Goal: Task Accomplishment & Management: Use online tool/utility

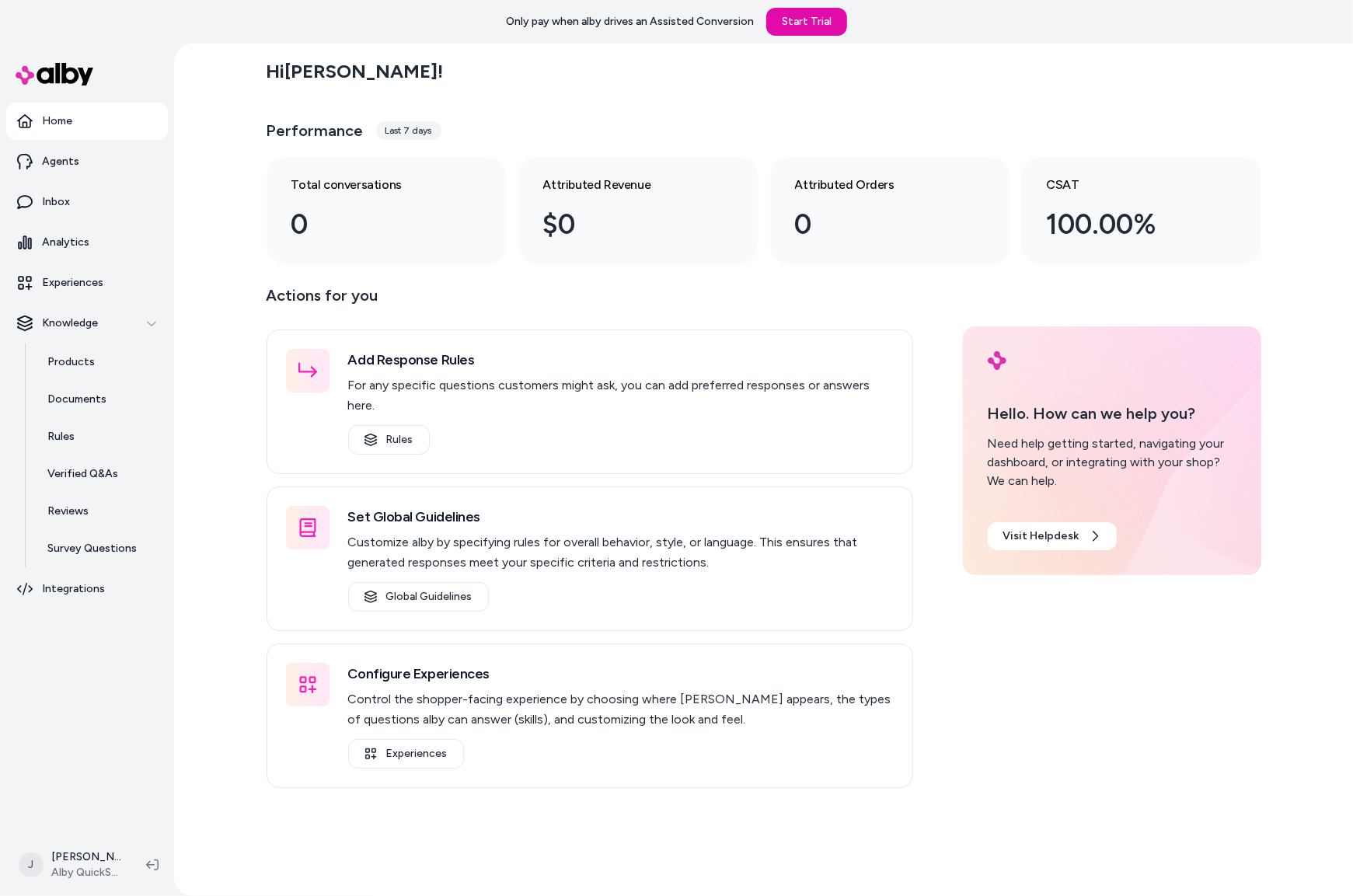
click at [210, 211] on div "Hi [PERSON_NAME] ! Performance Last 7 days Total conversations 0 Attributed Rev…" at bounding box center [764, 469] width 1179 height 852
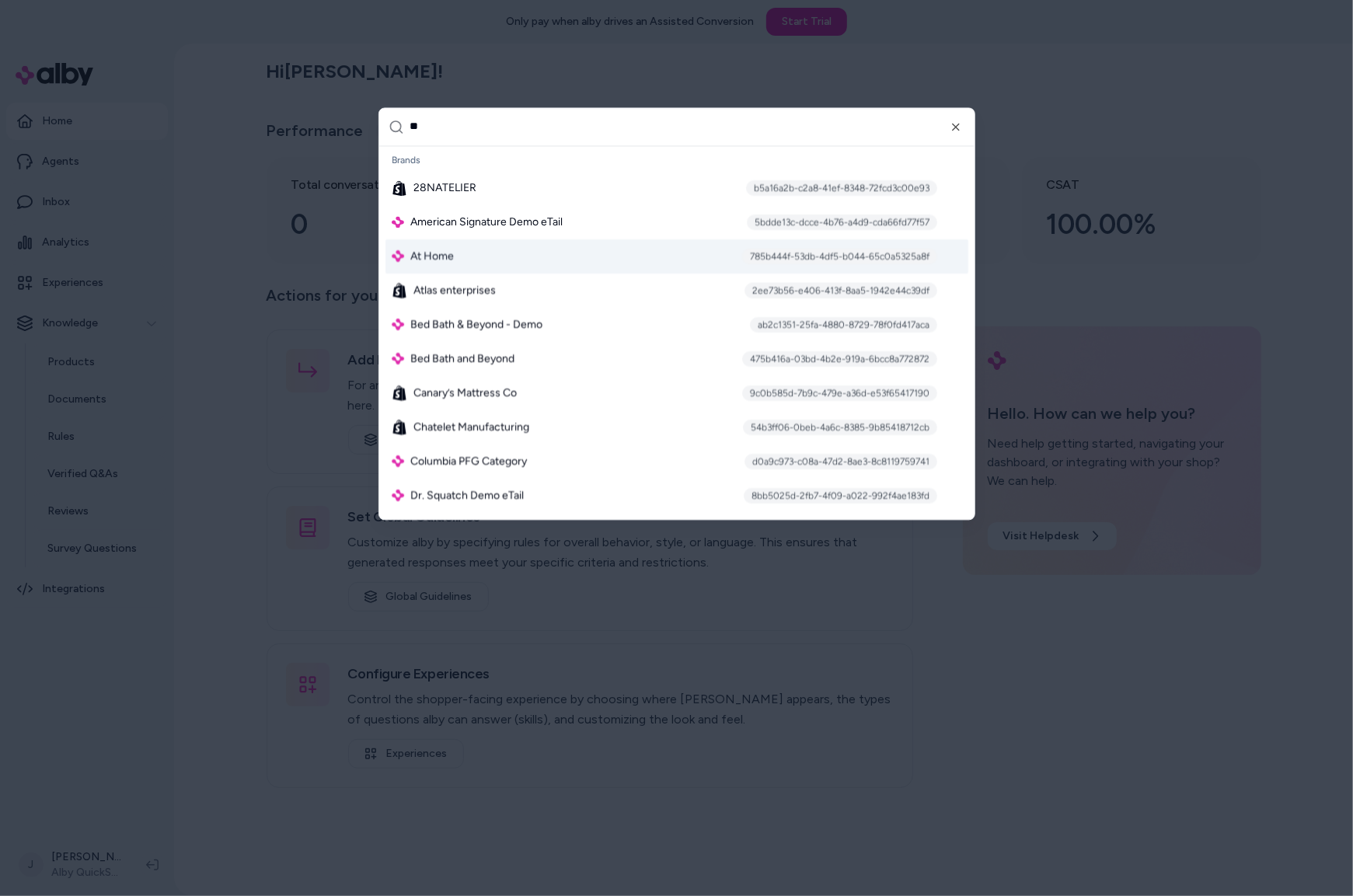
type input "**"
click at [443, 249] on span "At Home" at bounding box center [432, 256] width 43 height 16
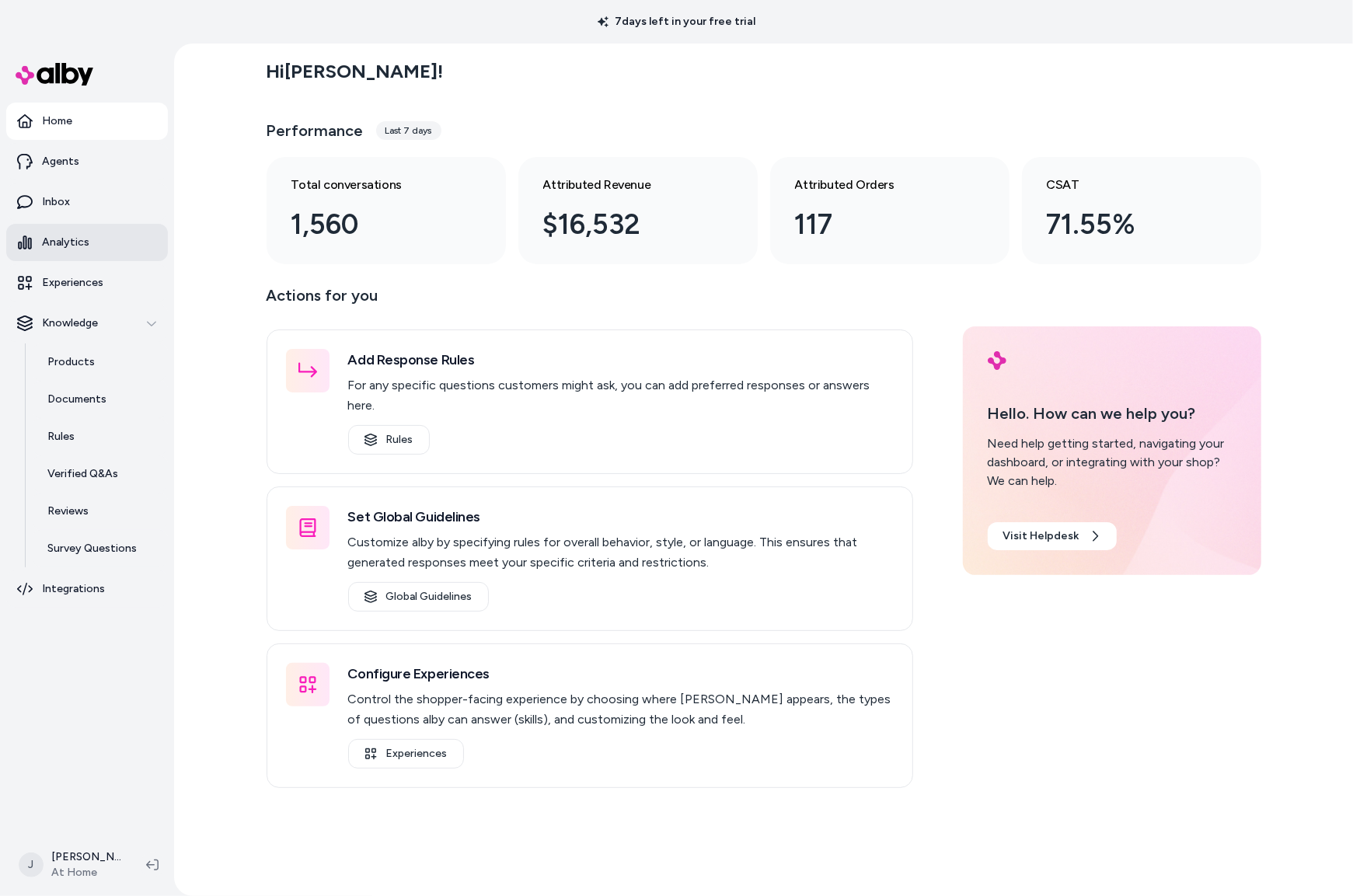
click at [69, 259] on link "Analytics" at bounding box center [87, 242] width 162 height 37
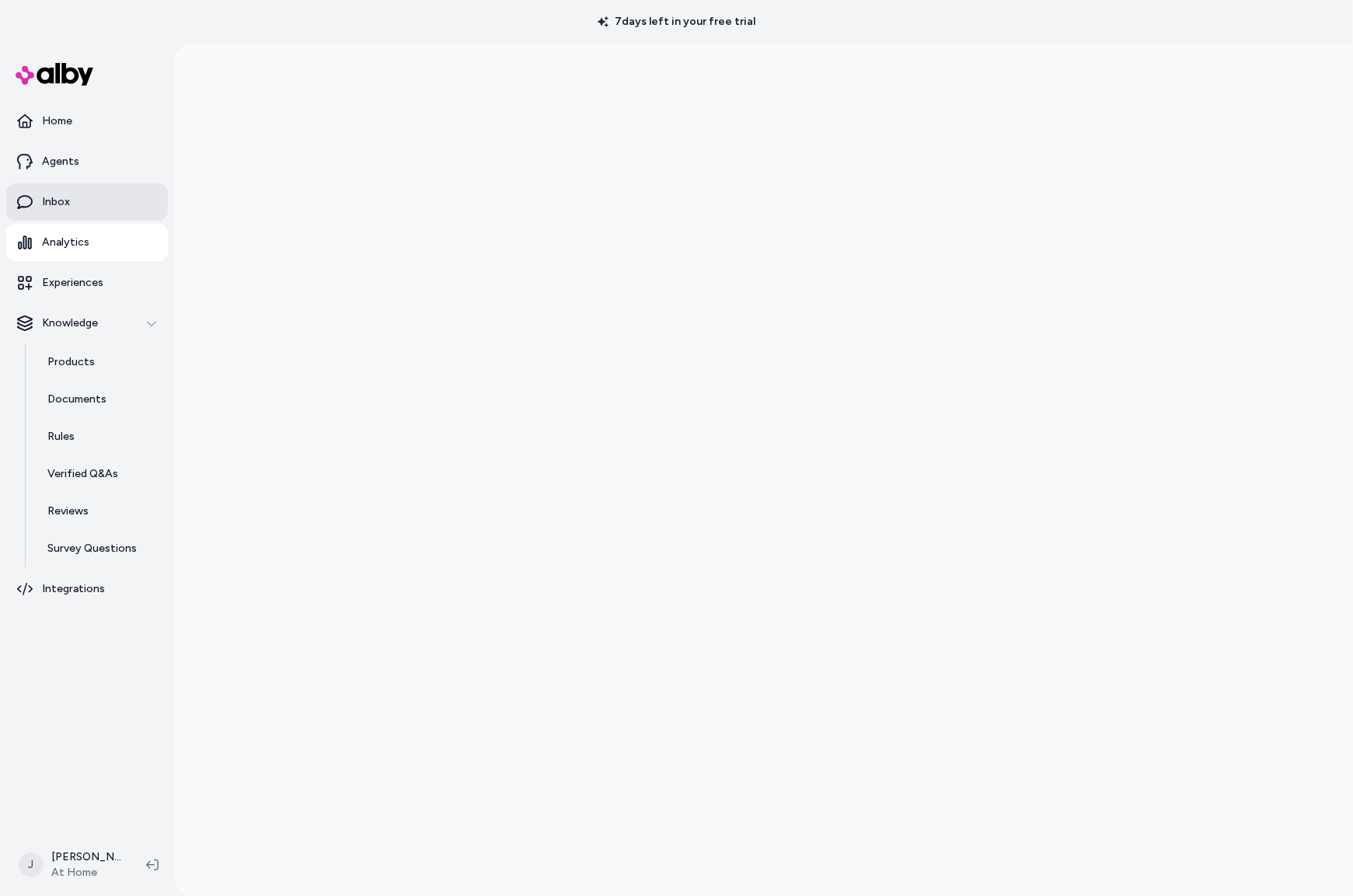
click at [56, 201] on p "Inbox" at bounding box center [55, 202] width 28 height 16
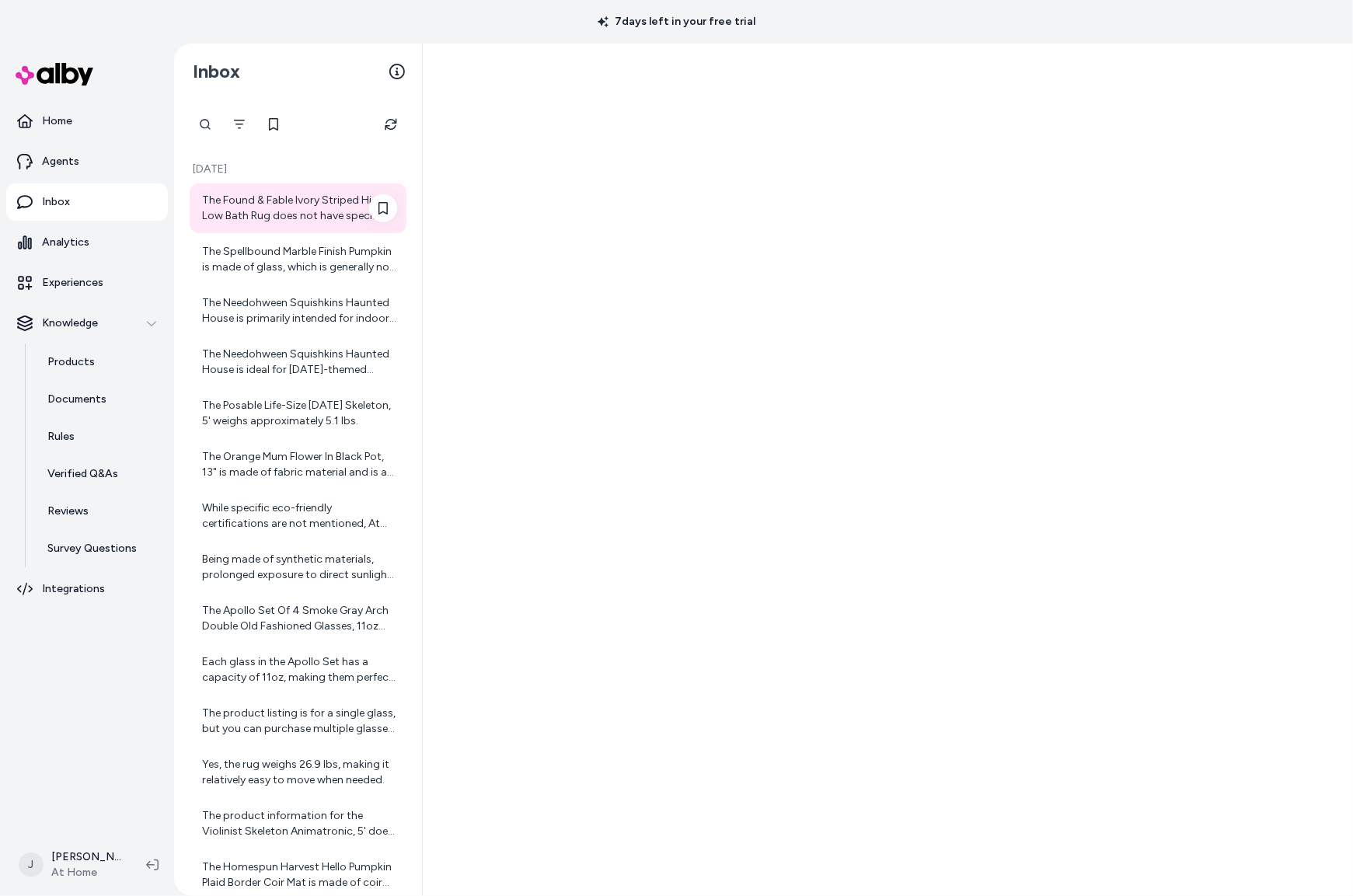
click at [289, 205] on div "The Found & Fable Ivory Striped High-Low Bath Rug does not have specific inform…" at bounding box center [299, 207] width 195 height 31
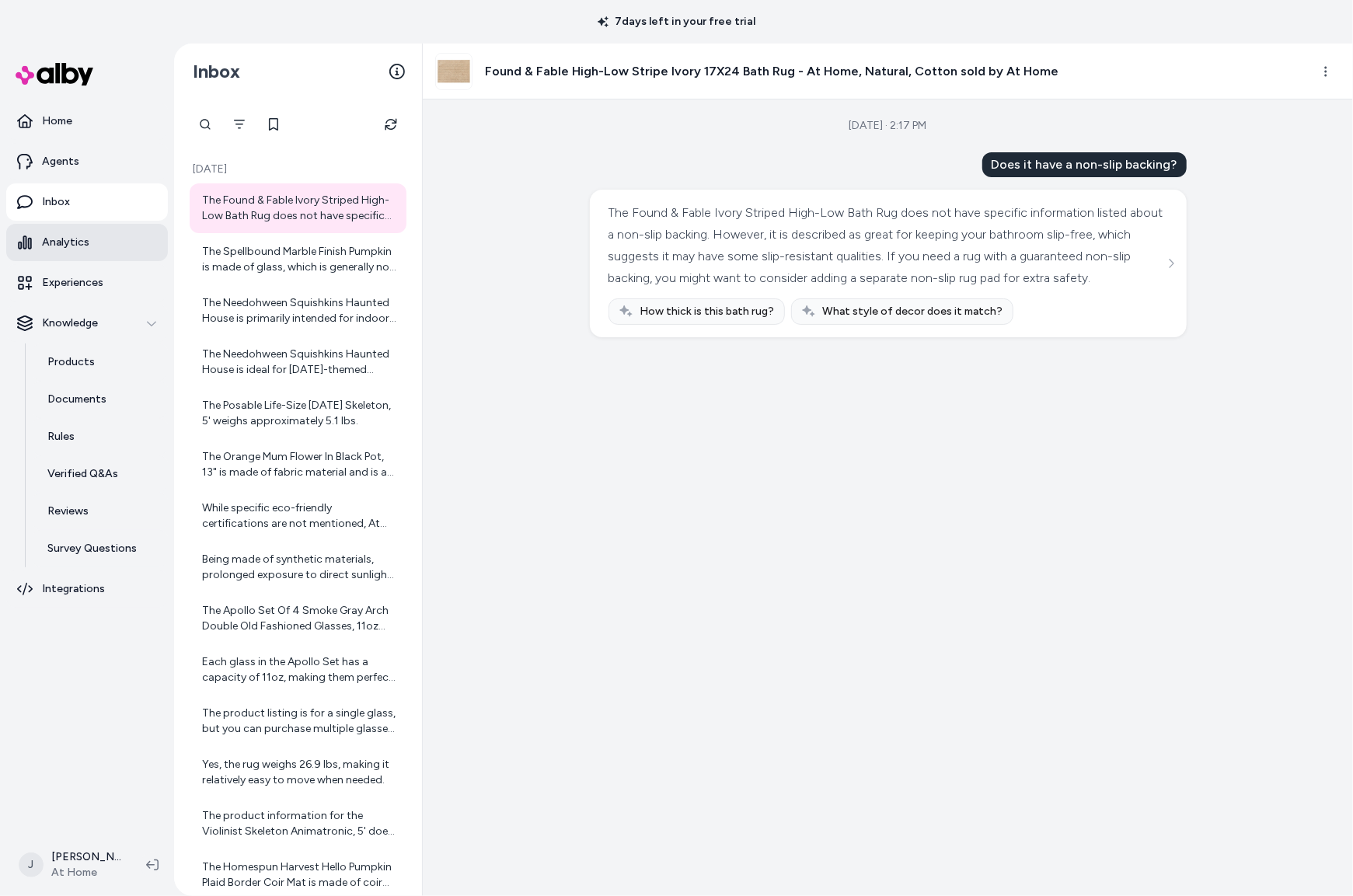
click at [80, 241] on p "Analytics" at bounding box center [65, 242] width 47 height 16
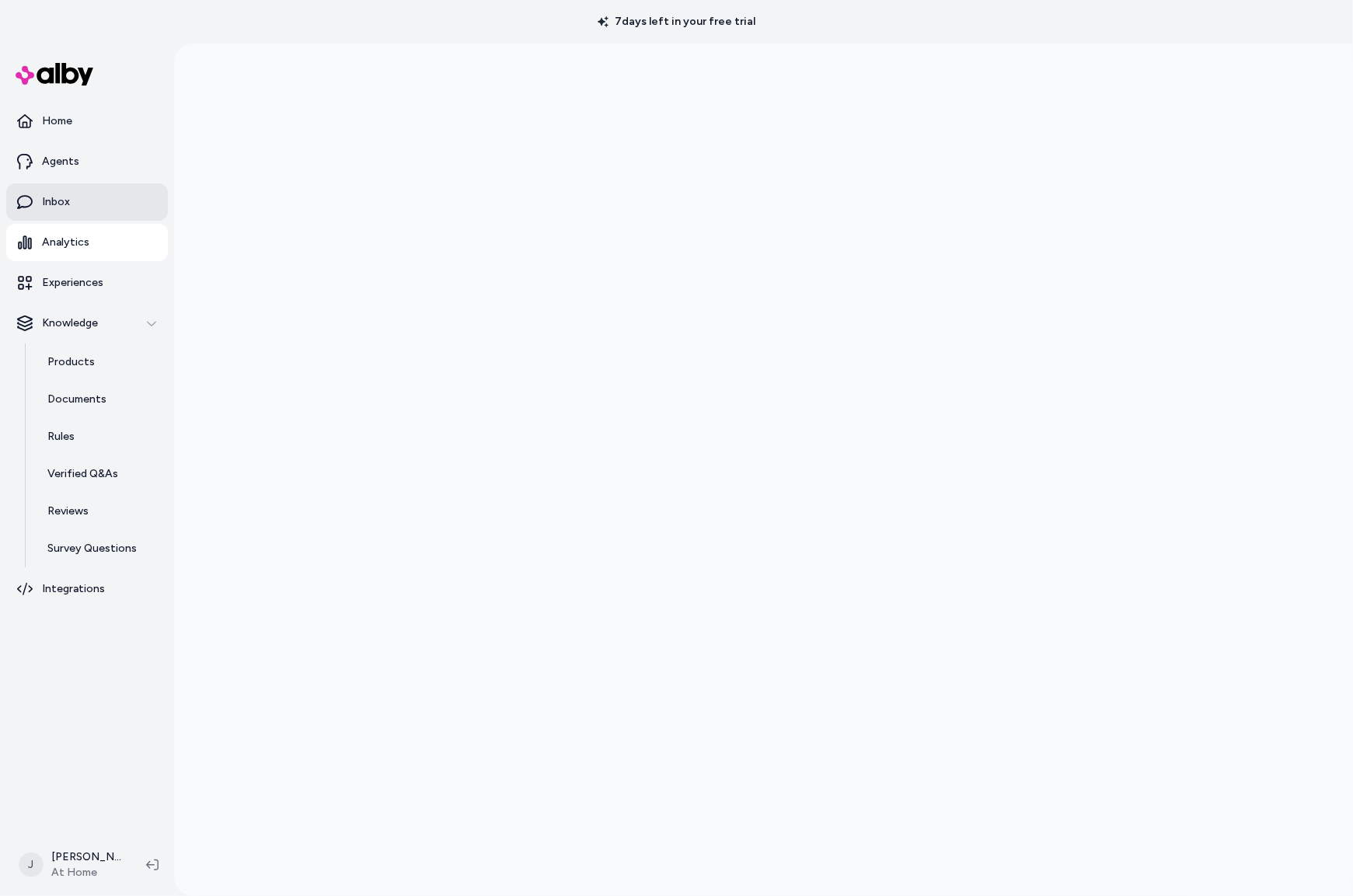
drag, startPoint x: 63, startPoint y: 189, endPoint x: 337, endPoint y: 6, distance: 329.5
click at [64, 188] on link "Inbox" at bounding box center [87, 201] width 162 height 37
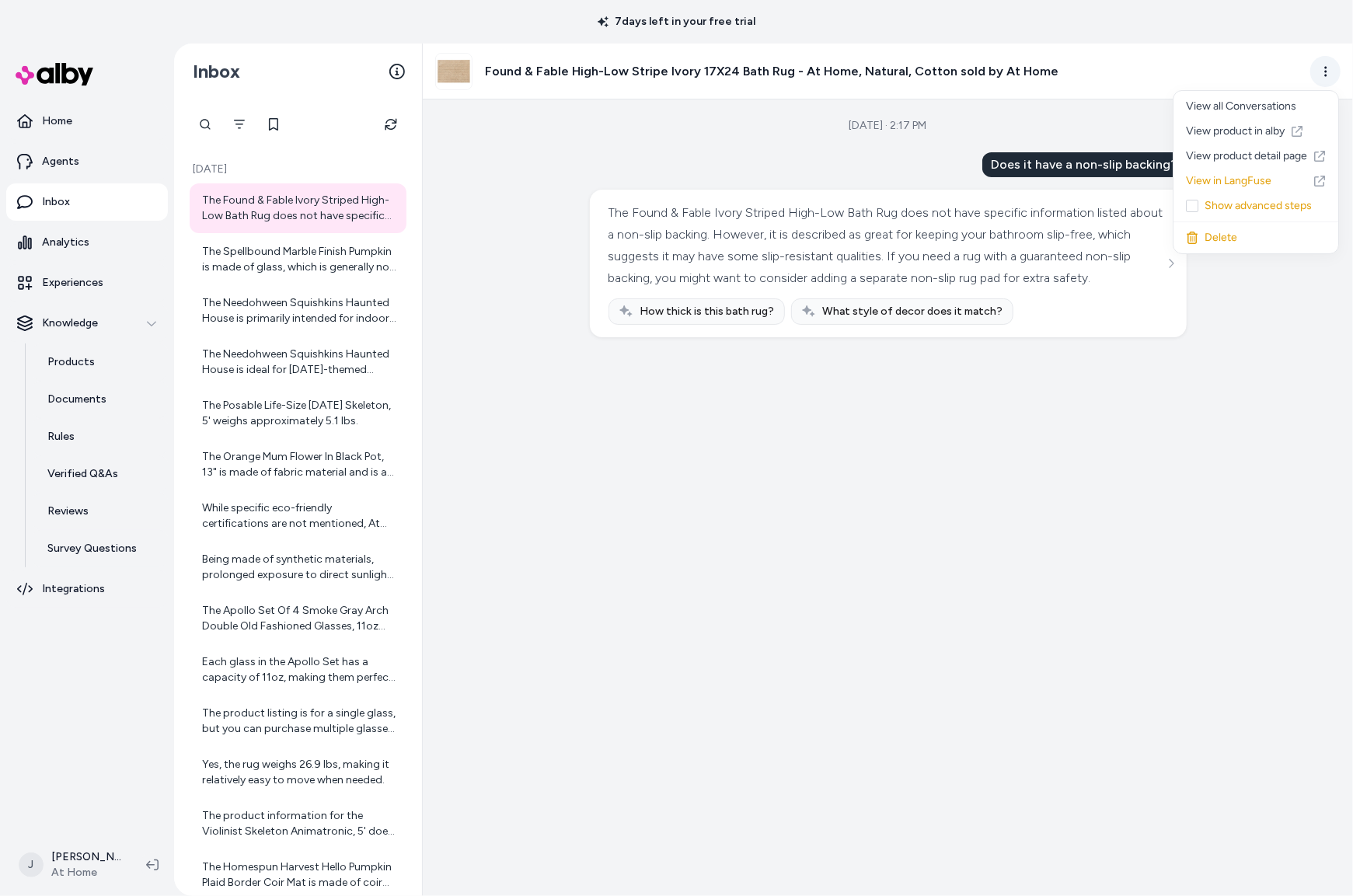
click at [1321, 70] on html "7 days left in your free trial Home Agents Inbox Analytics Experiences Knowledg…" at bounding box center [676, 448] width 1353 height 896
click at [1261, 151] on link "View product detail page" at bounding box center [1255, 156] width 165 height 25
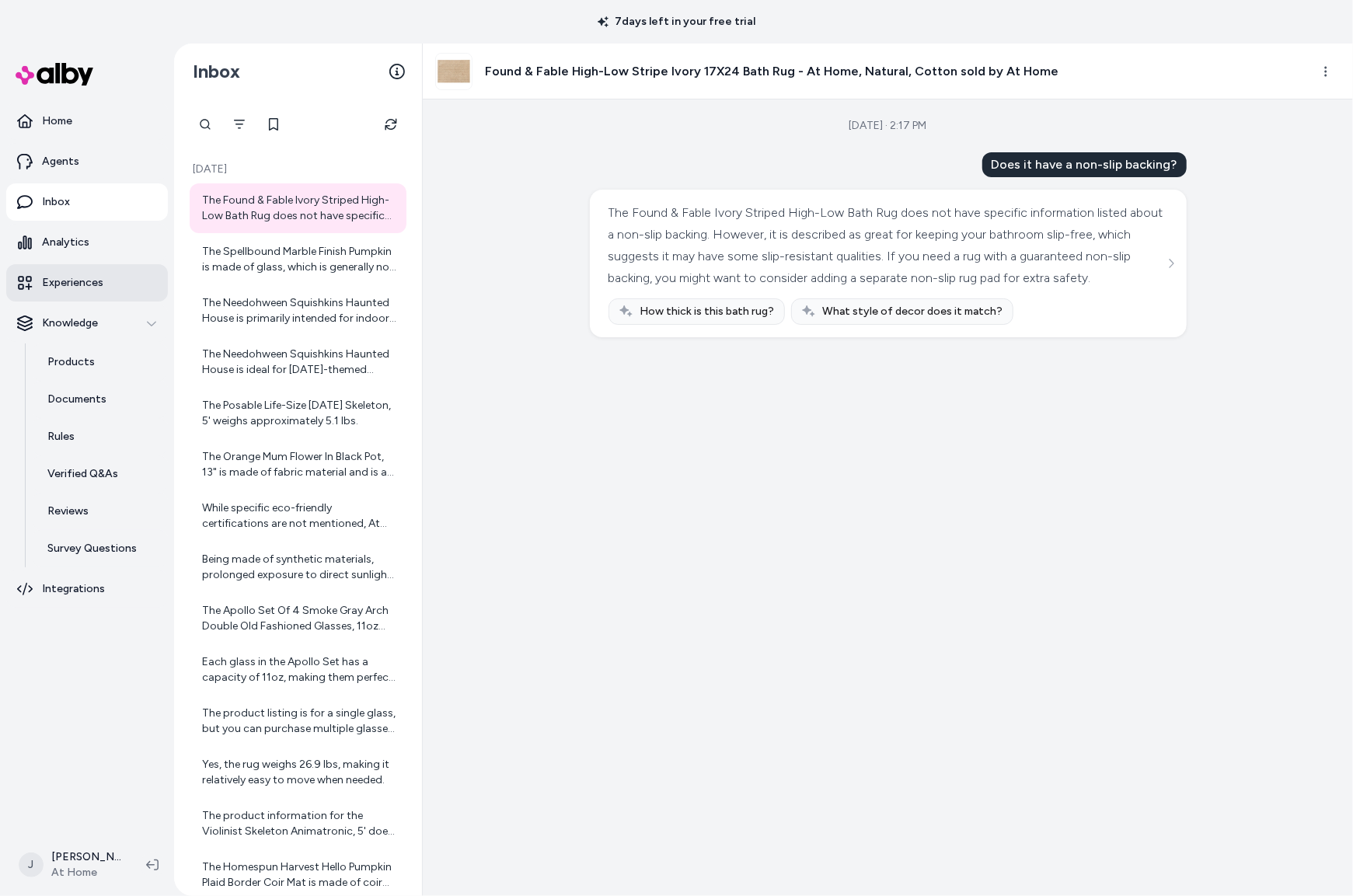
click at [73, 281] on p "Experiences" at bounding box center [73, 283] width 62 height 16
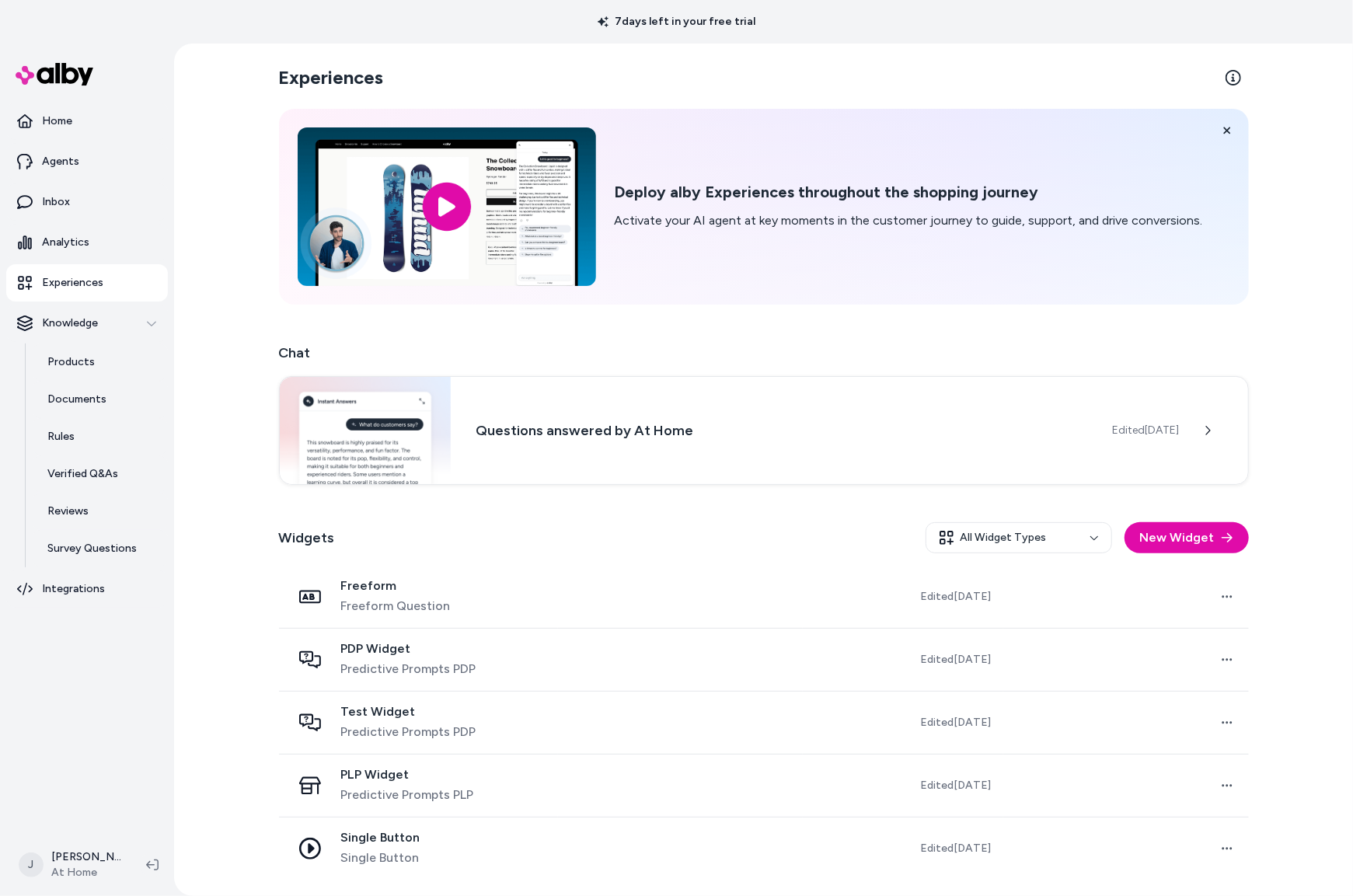
click at [524, 651] on div "PDP Widget Predictive Prompts PDP" at bounding box center [418, 659] width 254 height 37
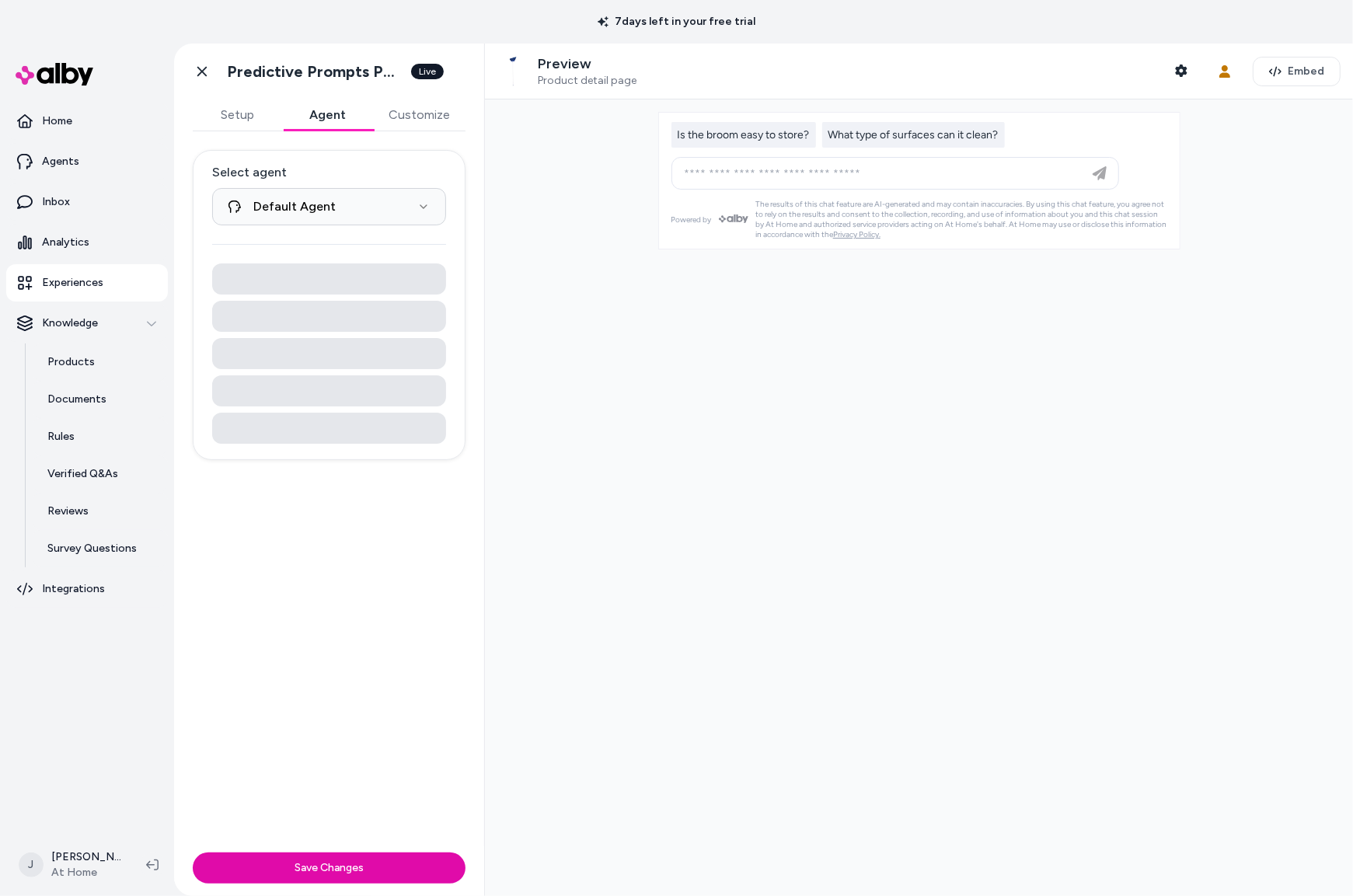
click at [338, 115] on button "Agent" at bounding box center [327, 114] width 90 height 31
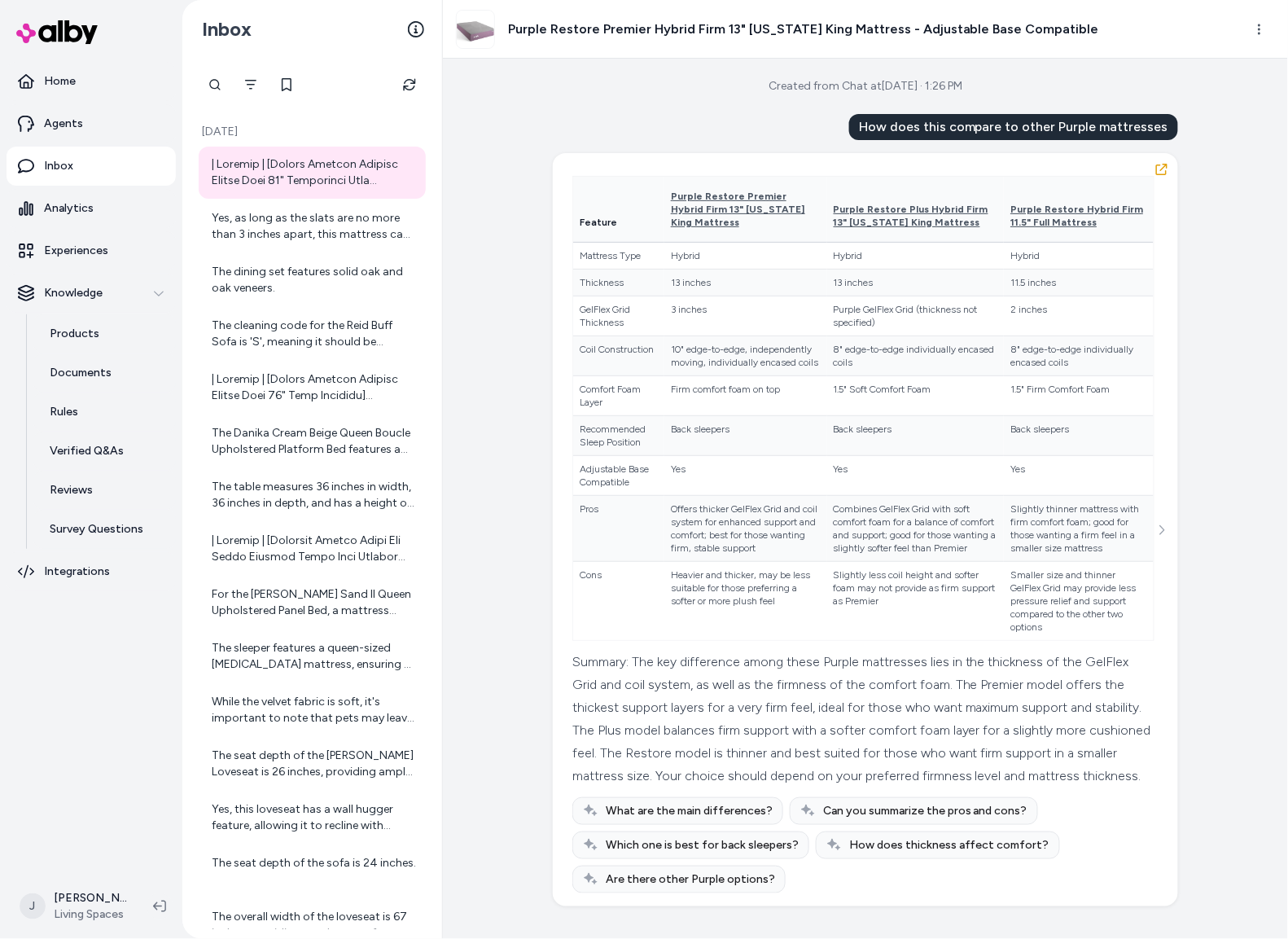
click at [476, 240] on div "Created from Chat at Aug 27, 2025 · 1:26 PM How does this compare to other Purp…" at bounding box center [866, 498] width 845 height 880
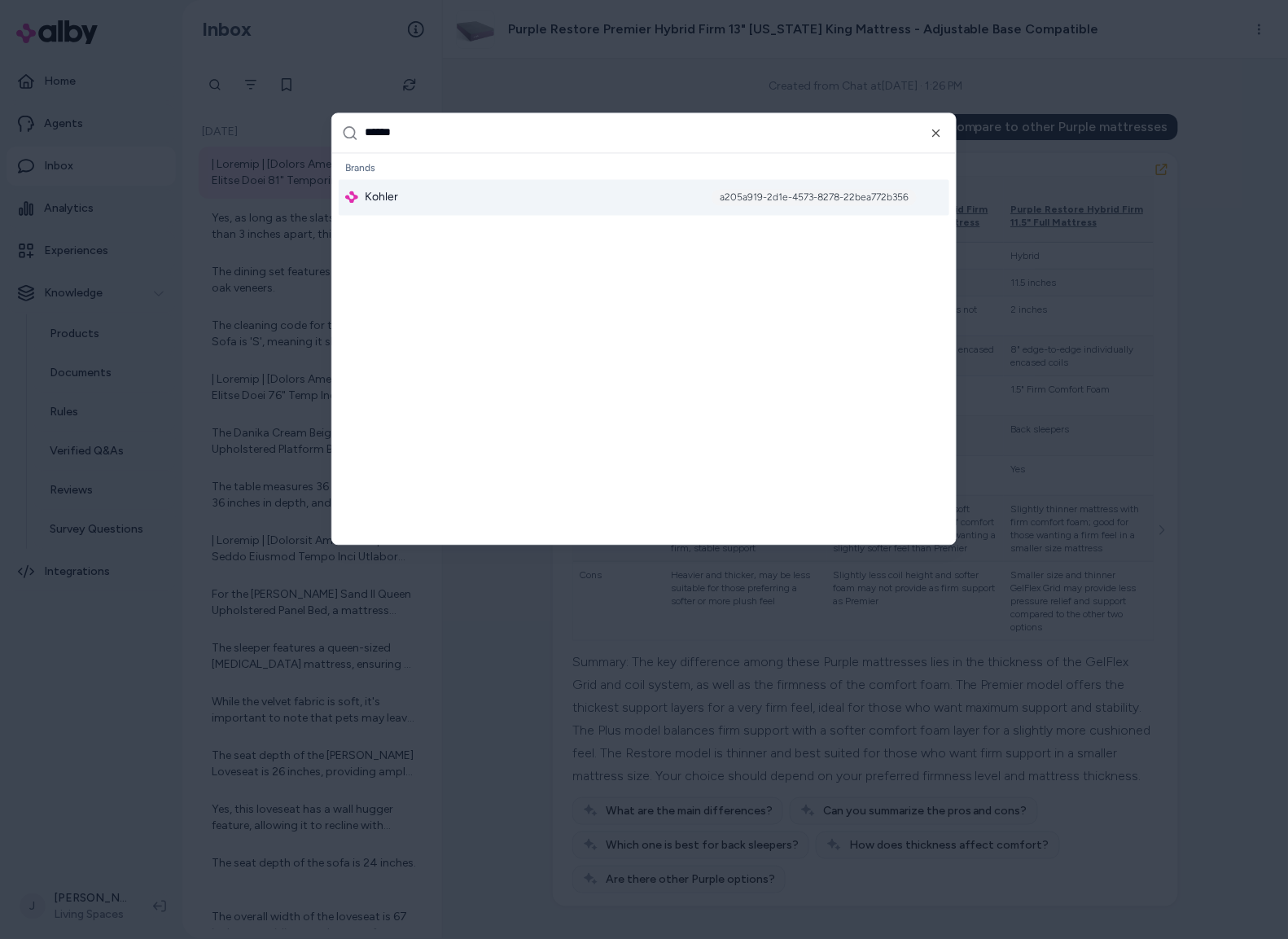
type input "******"
drag, startPoint x: 537, startPoint y: 208, endPoint x: 557, endPoint y: 181, distance: 33.6
click at [536, 209] on div "Kohler a205a919-2d1e-4573-8278-22bea772b356" at bounding box center [644, 197] width 611 height 36
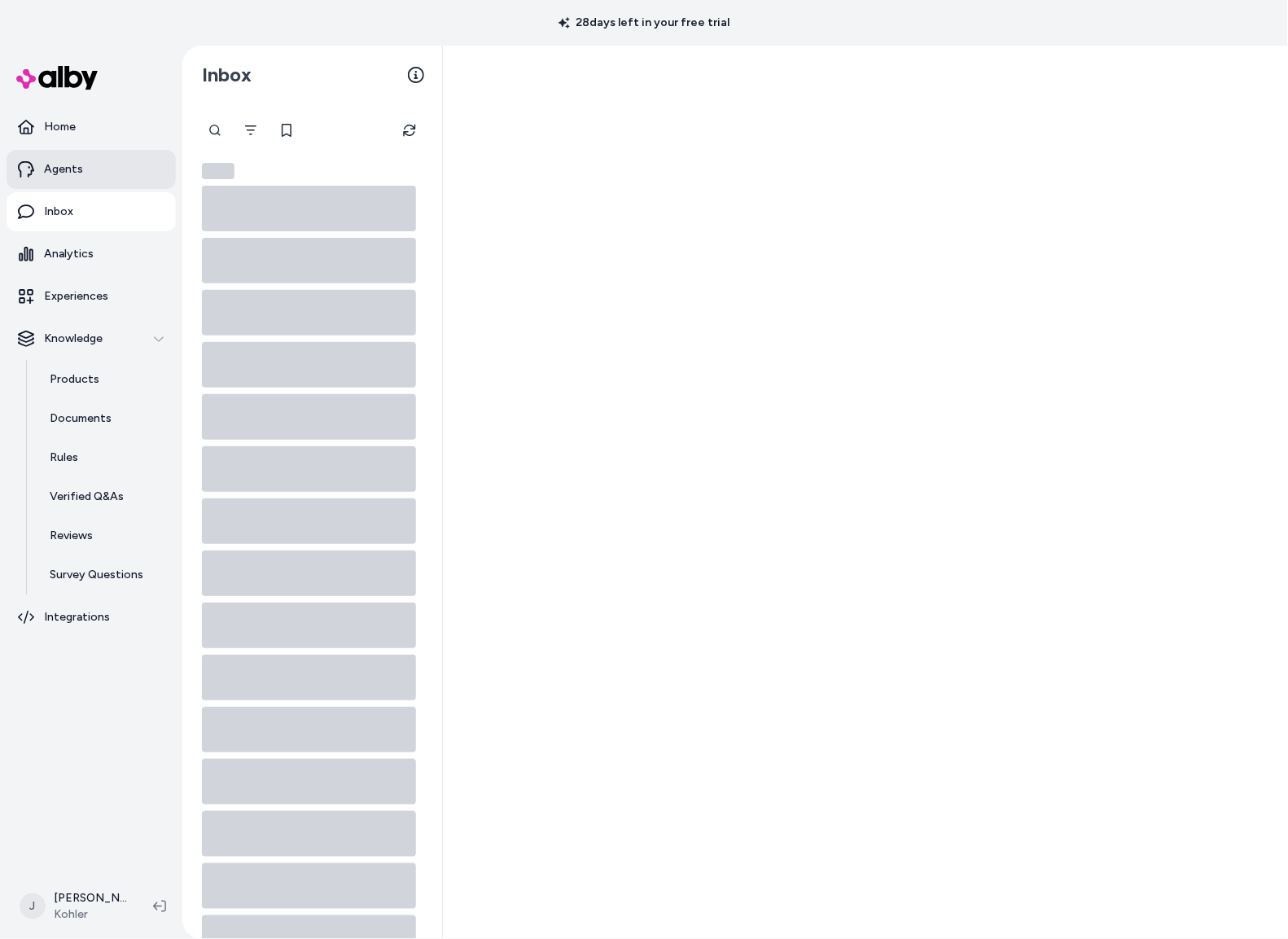
click at [67, 171] on p "Agents" at bounding box center [63, 169] width 39 height 17
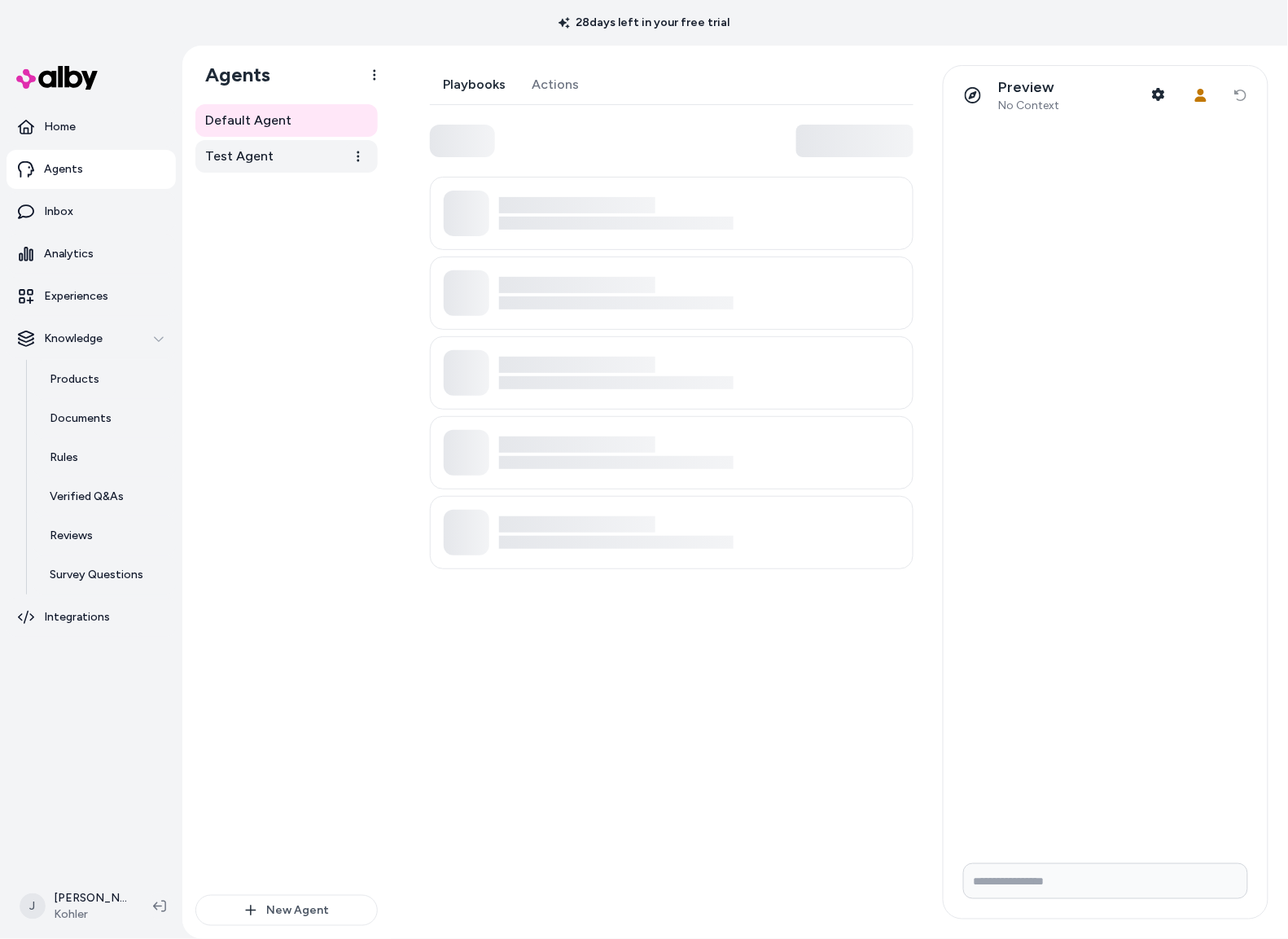
click at [277, 153] on link "Test Agent" at bounding box center [286, 155] width 183 height 32
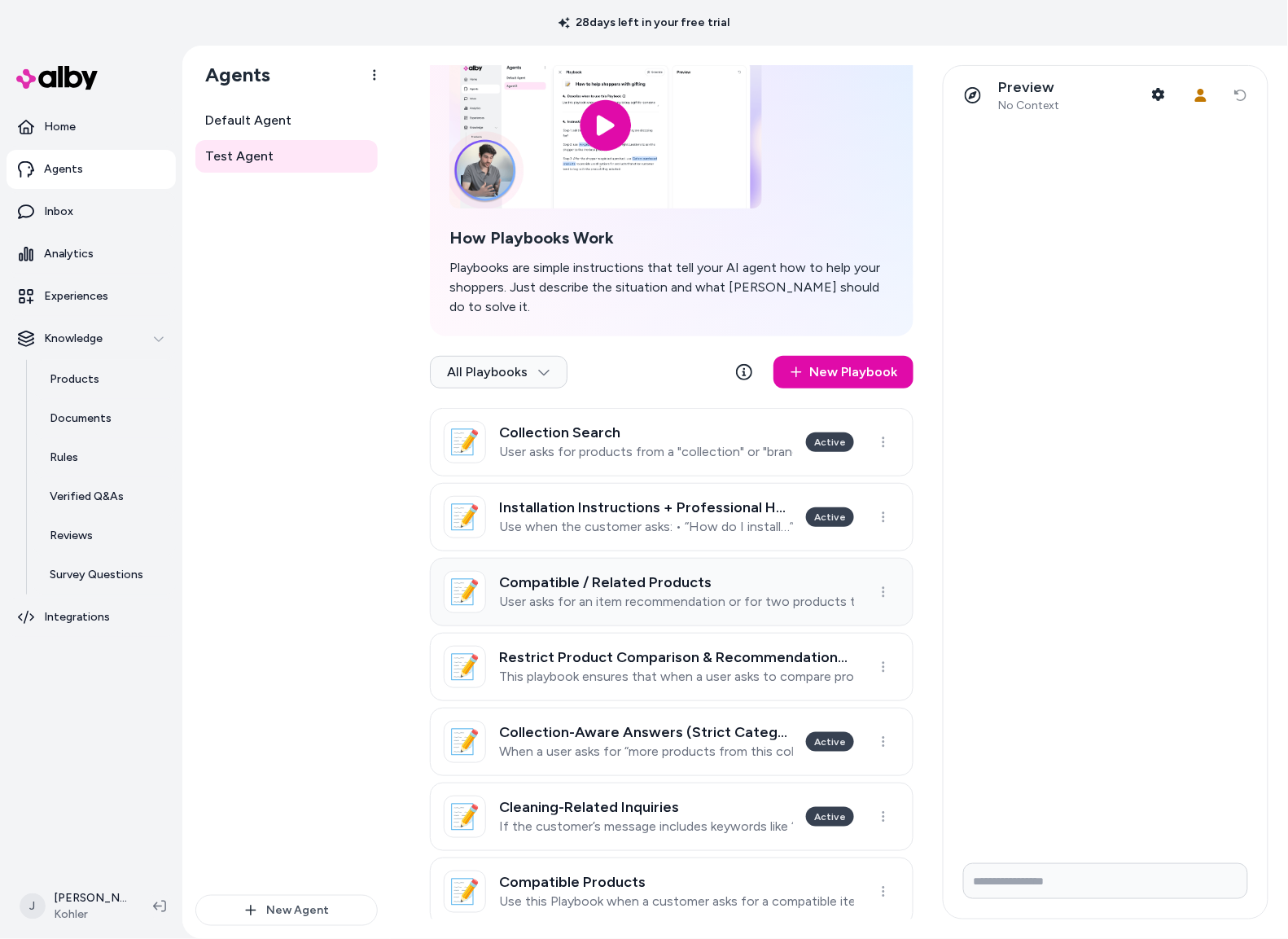
scroll to position [108, 0]
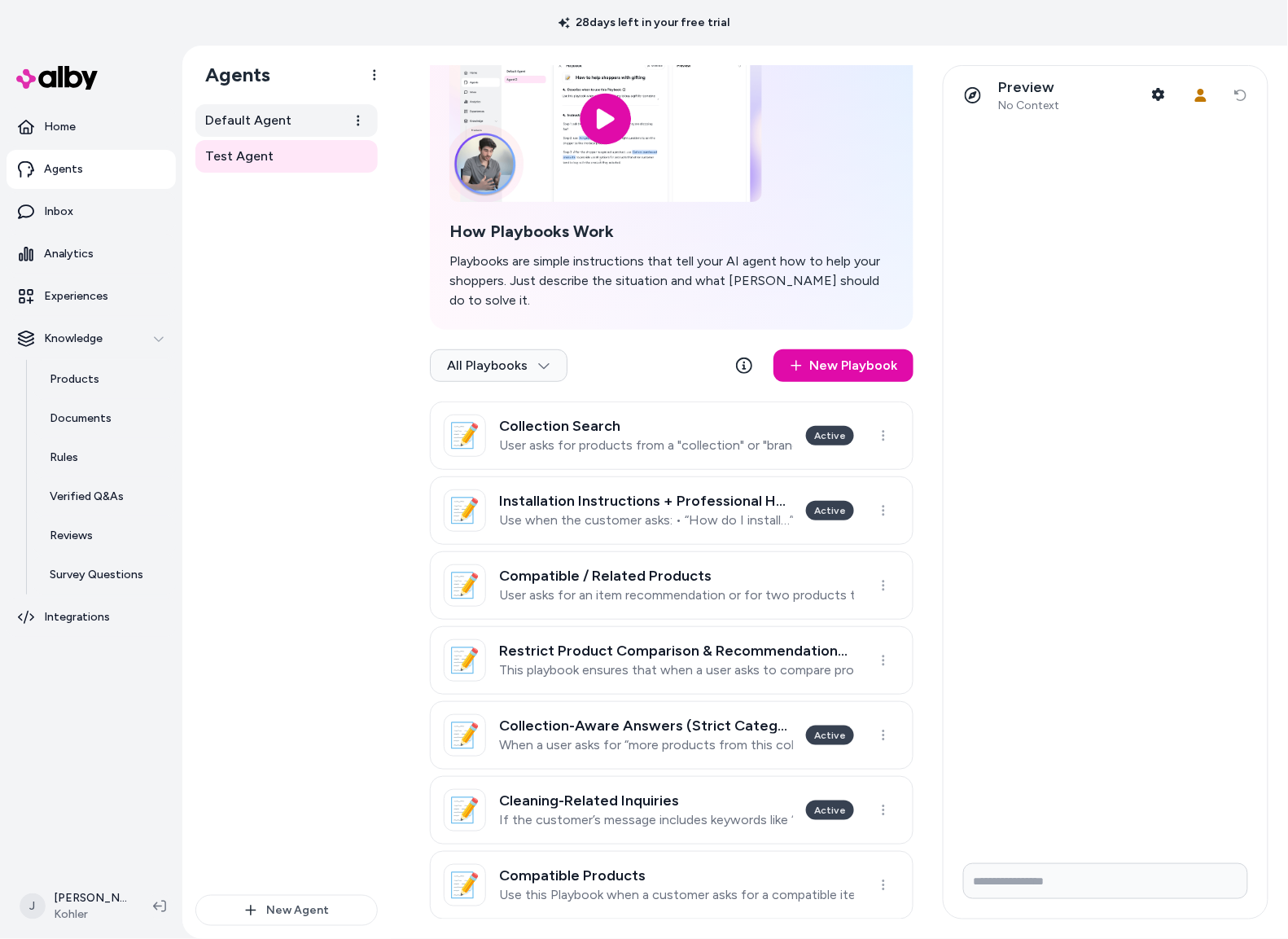
click at [252, 112] on span "Default Agent" at bounding box center [248, 121] width 86 height 20
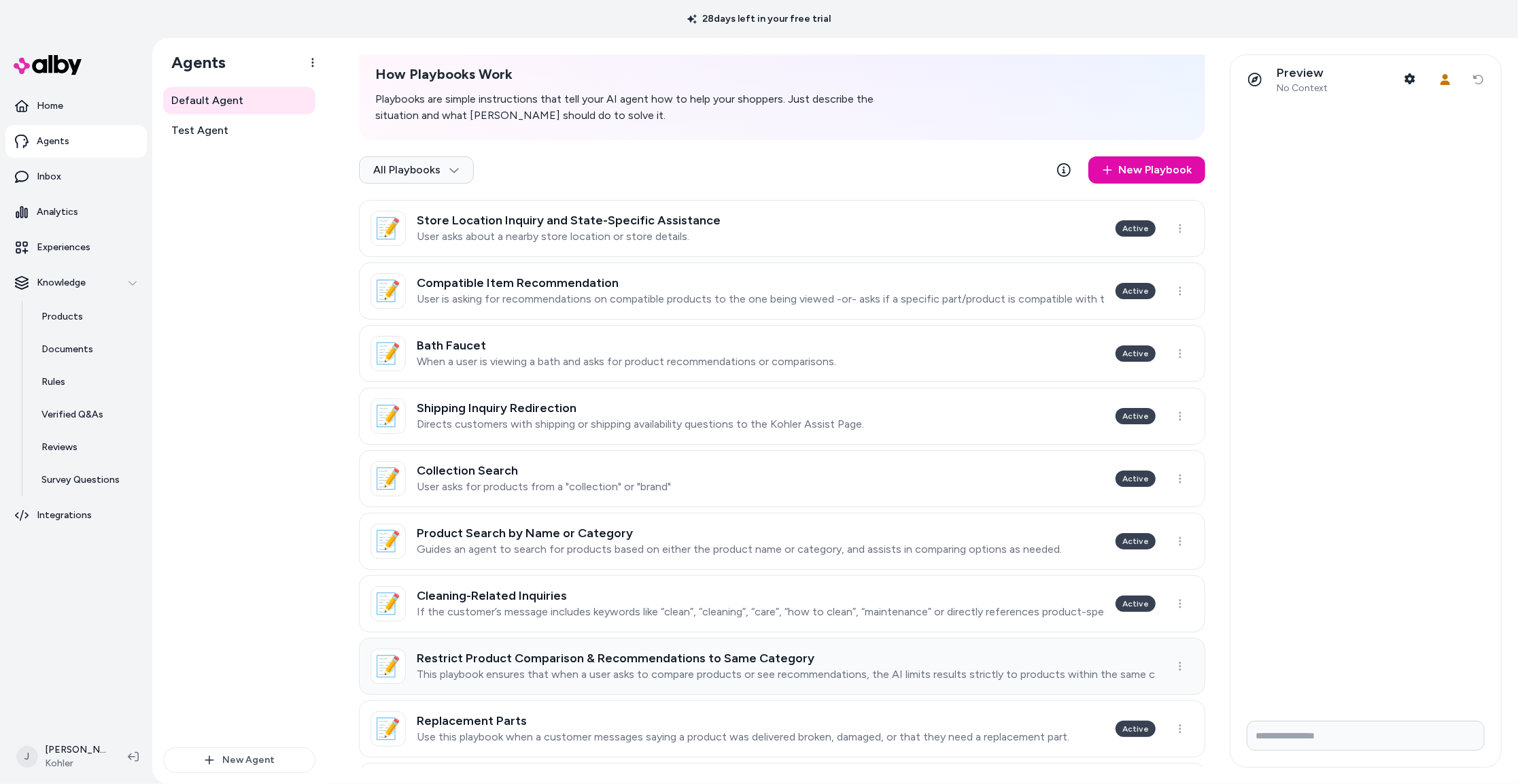
scroll to position [215, 0]
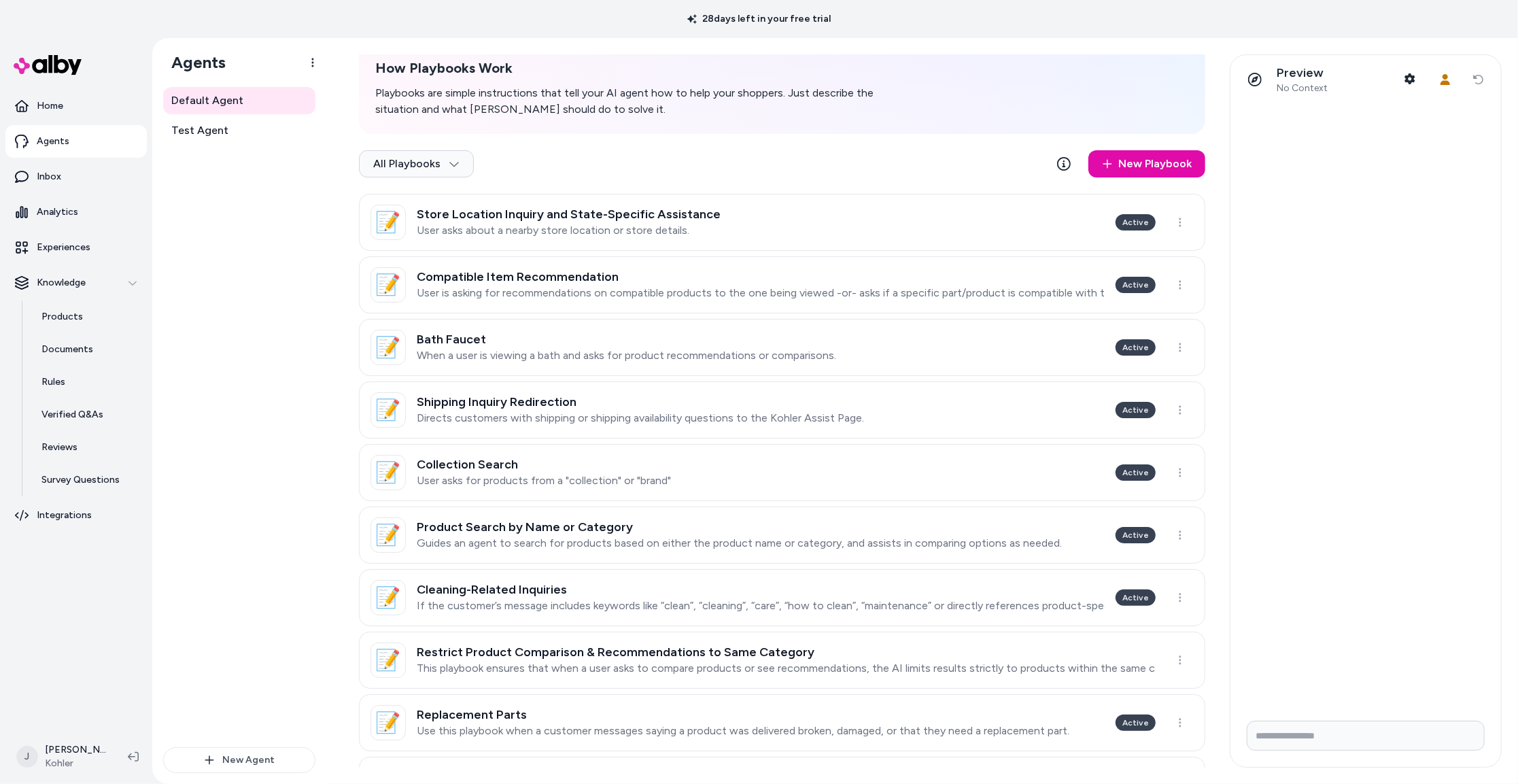
click at [193, 545] on div "Default Agent Test Agent" at bounding box center [239, 417] width 153 height 660
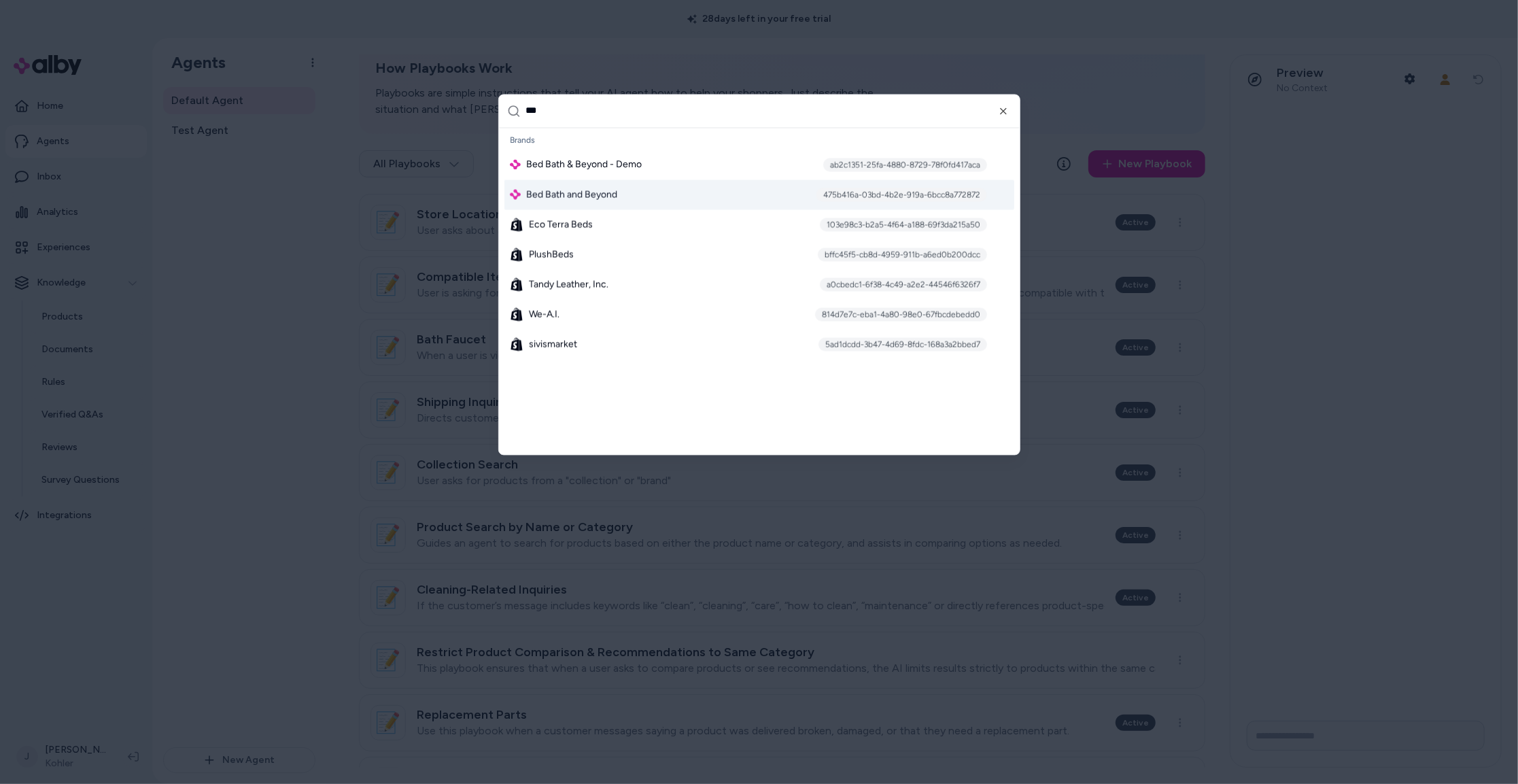
type input "***"
drag, startPoint x: 636, startPoint y: 190, endPoint x: 647, endPoint y: 193, distance: 11.4
click at [636, 190] on div "Bed Bath and Beyond 475b416a-03bd-4b2e-919a-6bcc8a772872" at bounding box center [759, 194] width 510 height 30
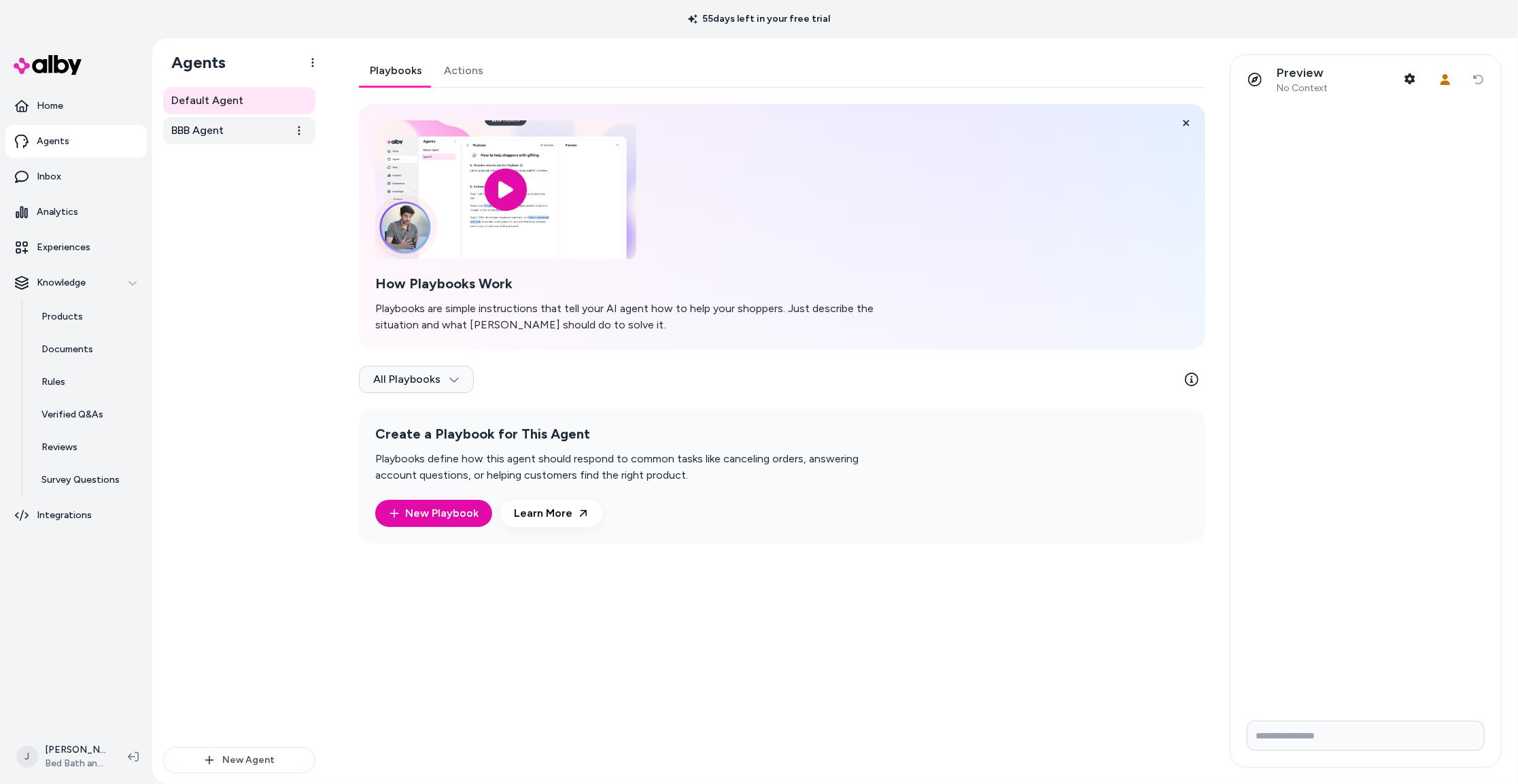
click at [207, 126] on span "BBB Agent" at bounding box center [197, 130] width 52 height 17
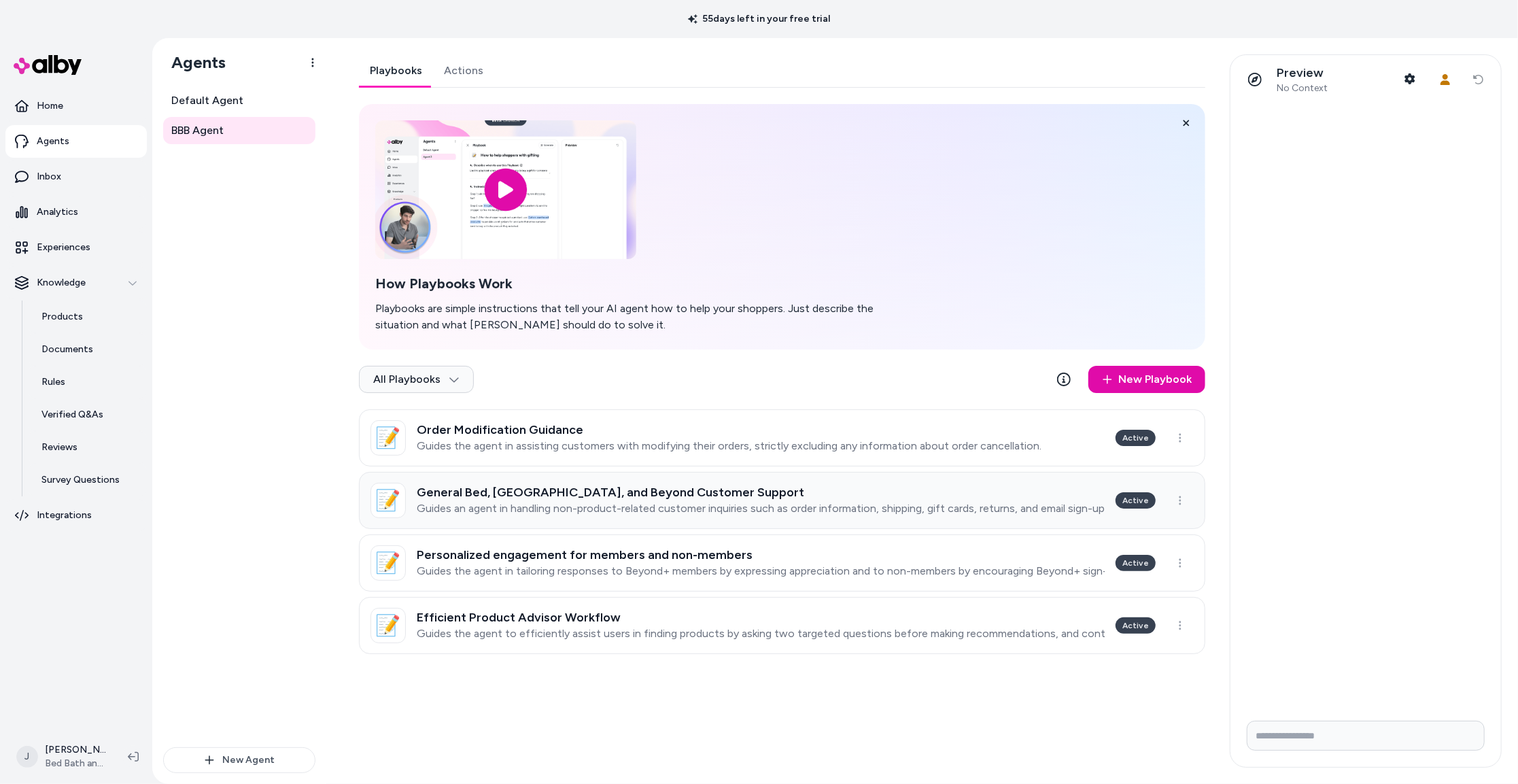
click at [727, 504] on p "Guides an agent in handling non-product-related customer inquiries such as orde…" at bounding box center [761, 509] width 688 height 14
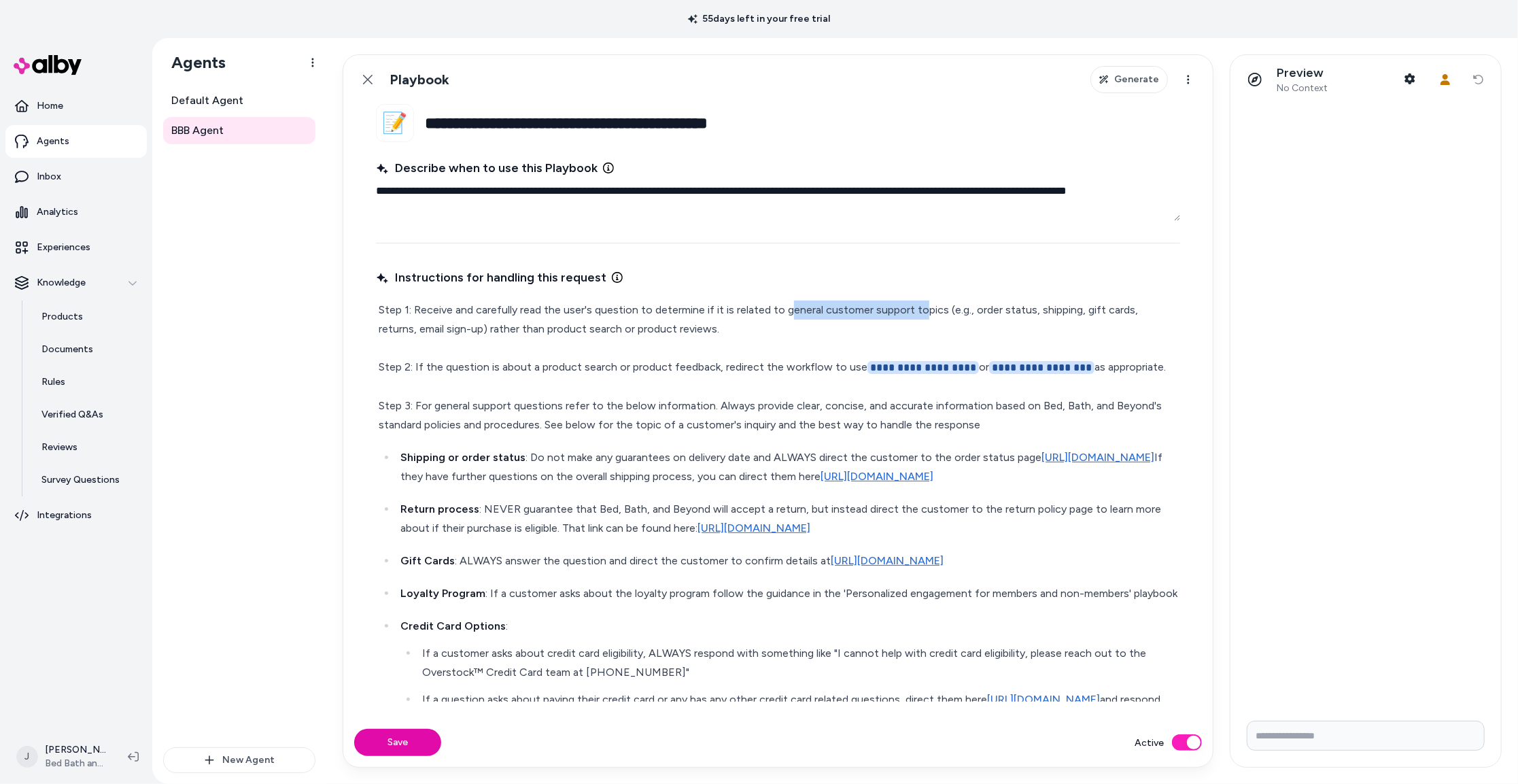
drag, startPoint x: 909, startPoint y: 305, endPoint x: 819, endPoint y: 337, distance: 95.5
click at [924, 305] on p "**********" at bounding box center [778, 367] width 799 height 134
click at [756, 310] on p "**********" at bounding box center [778, 367] width 799 height 134
drag, startPoint x: 648, startPoint y: 309, endPoint x: 899, endPoint y: 307, distance: 251.0
click at [899, 307] on p "**********" at bounding box center [778, 367] width 799 height 134
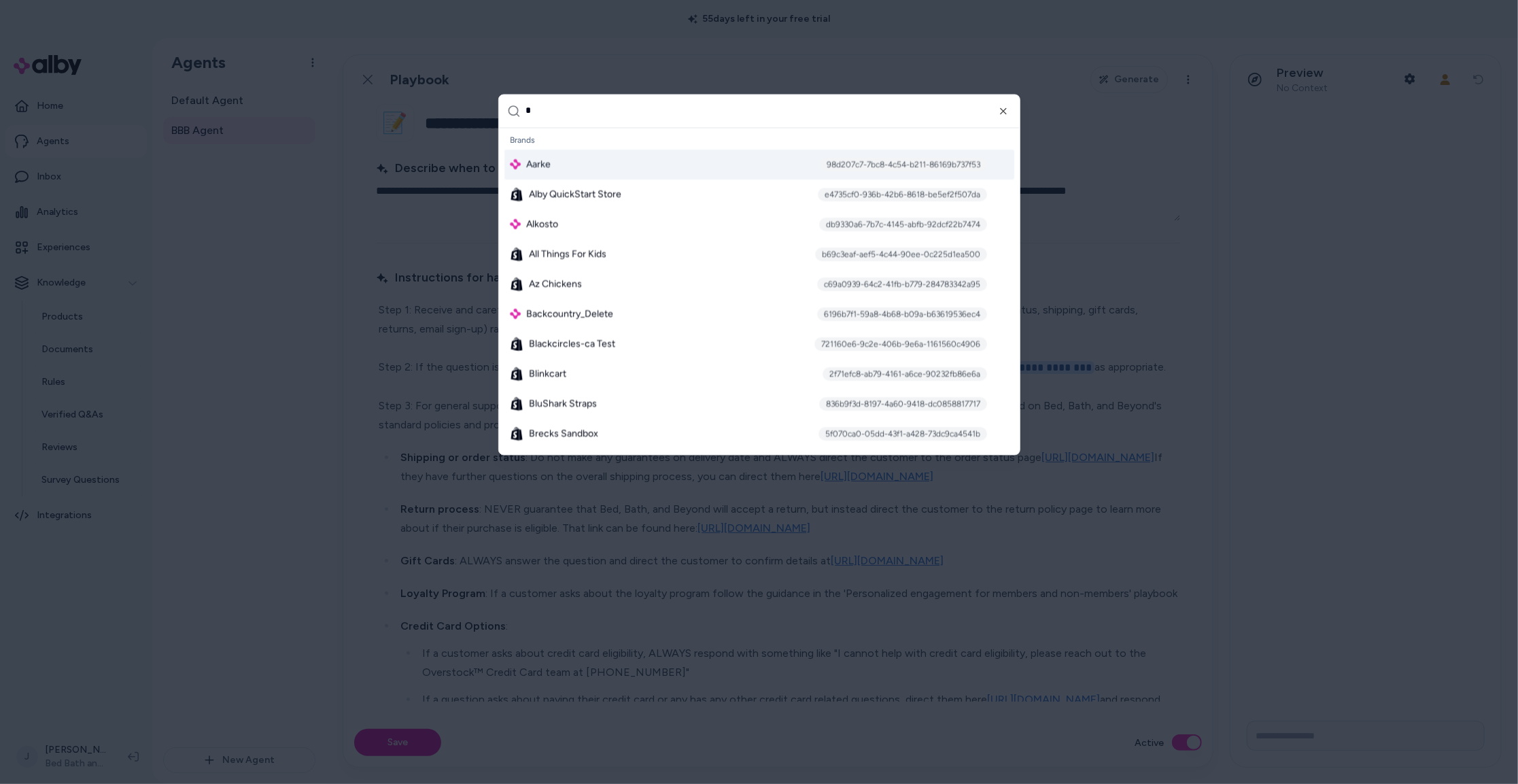
type textarea "*"
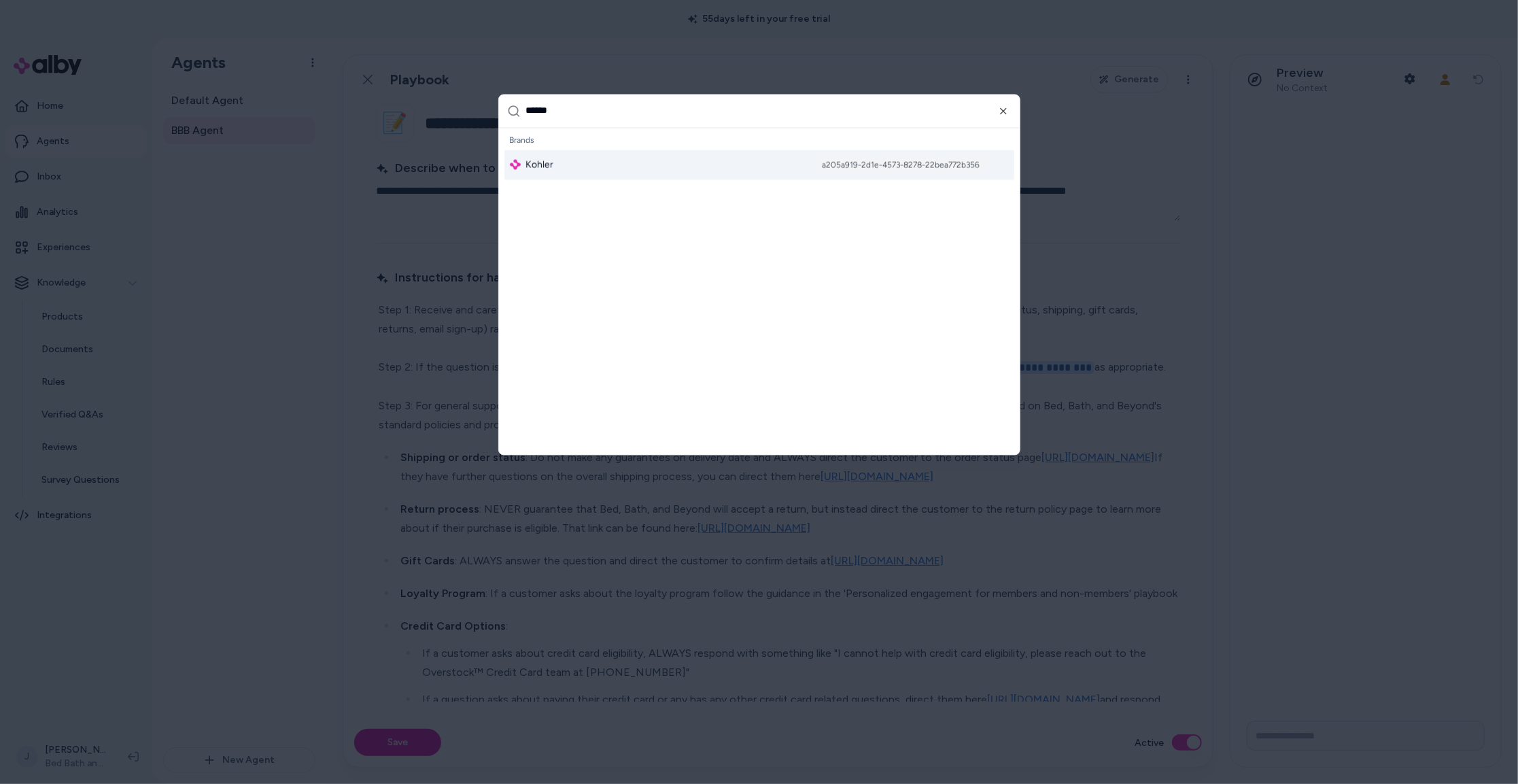
type input "******"
drag, startPoint x: 575, startPoint y: 144, endPoint x: 576, endPoint y: 155, distance: 11.0
click at [576, 147] on div "Brands" at bounding box center [759, 140] width 510 height 19
click at [578, 161] on div "Kohler a205a919-2d1e-4573-8278-22bea772b356" at bounding box center [759, 164] width 510 height 30
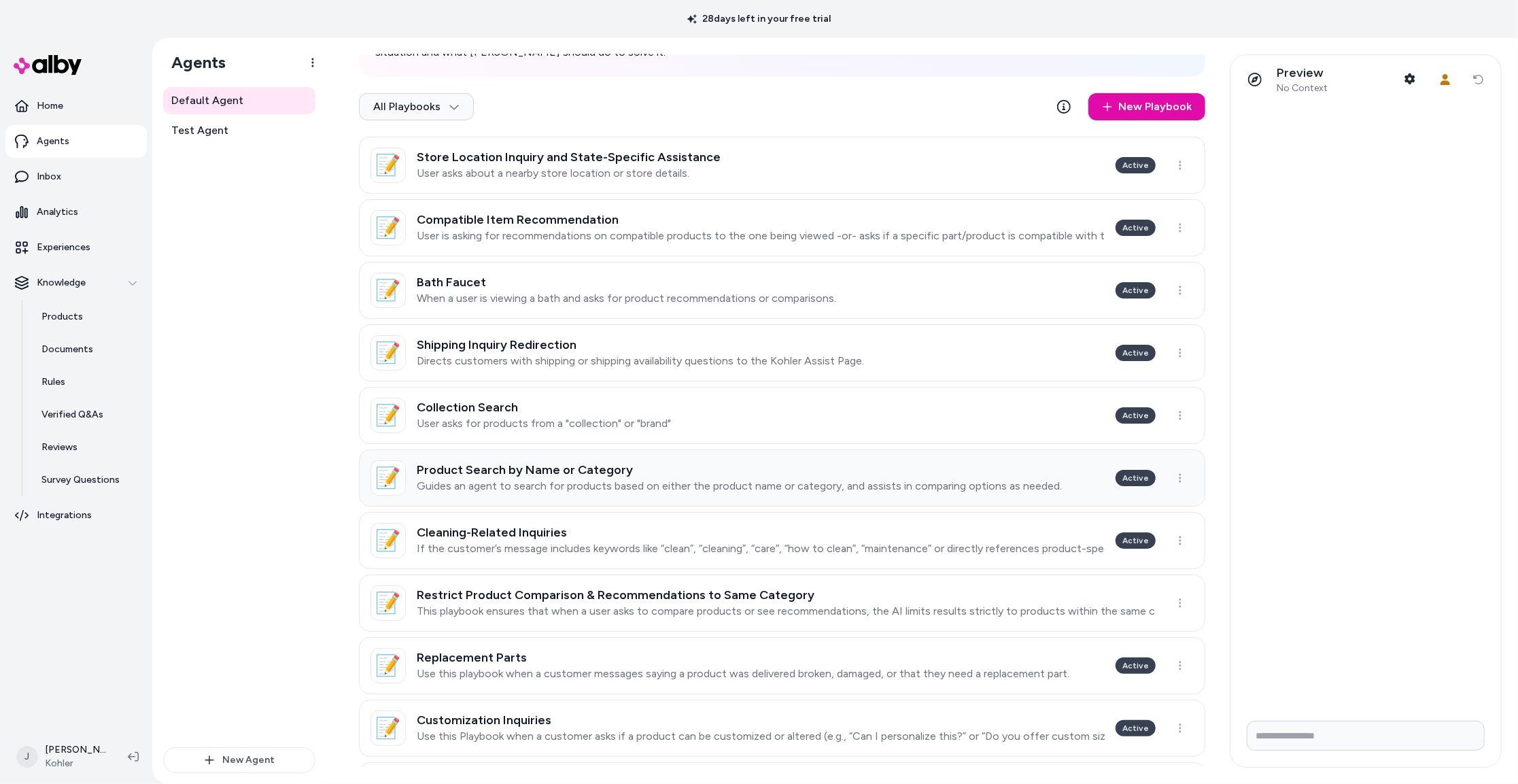
scroll to position [264, 0]
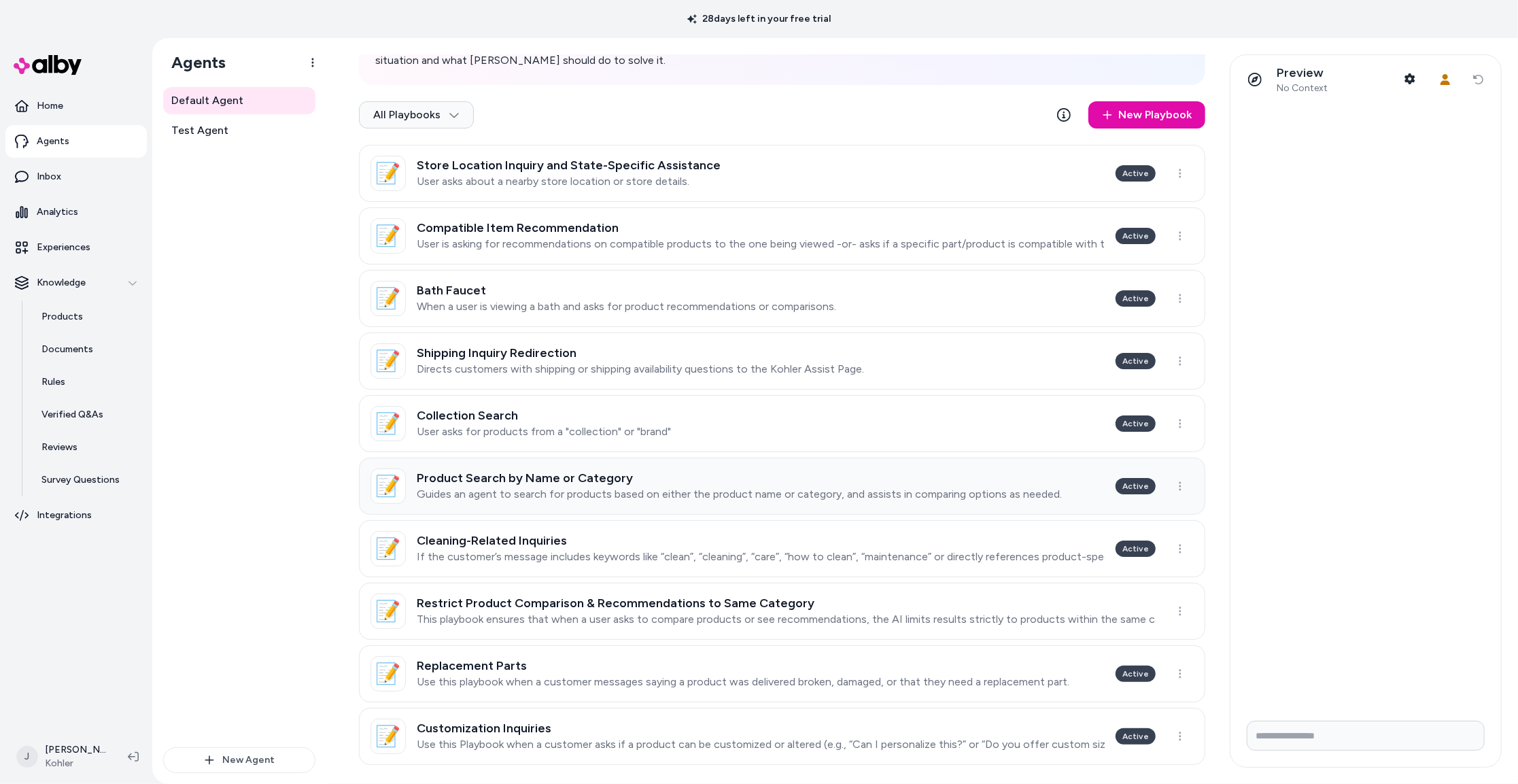
click at [693, 504] on link "📝 Product Search by Name or Category Guides an agent to search for products bas…" at bounding box center [782, 486] width 846 height 57
click at [573, 409] on h3 "Collection Search" at bounding box center [544, 415] width 254 height 14
click at [631, 550] on p "If the customer’s message includes keywords like “clean”, “cleaning”, “care”, “…" at bounding box center [761, 557] width 688 height 14
click at [787, 612] on p "This playbook ensures that when a user asks to compare products or see recommen…" at bounding box center [786, 619] width 739 height 14
click at [662, 687] on p "Use this playbook when a customer messages saying a product was delivered broke…" at bounding box center [743, 682] width 652 height 14
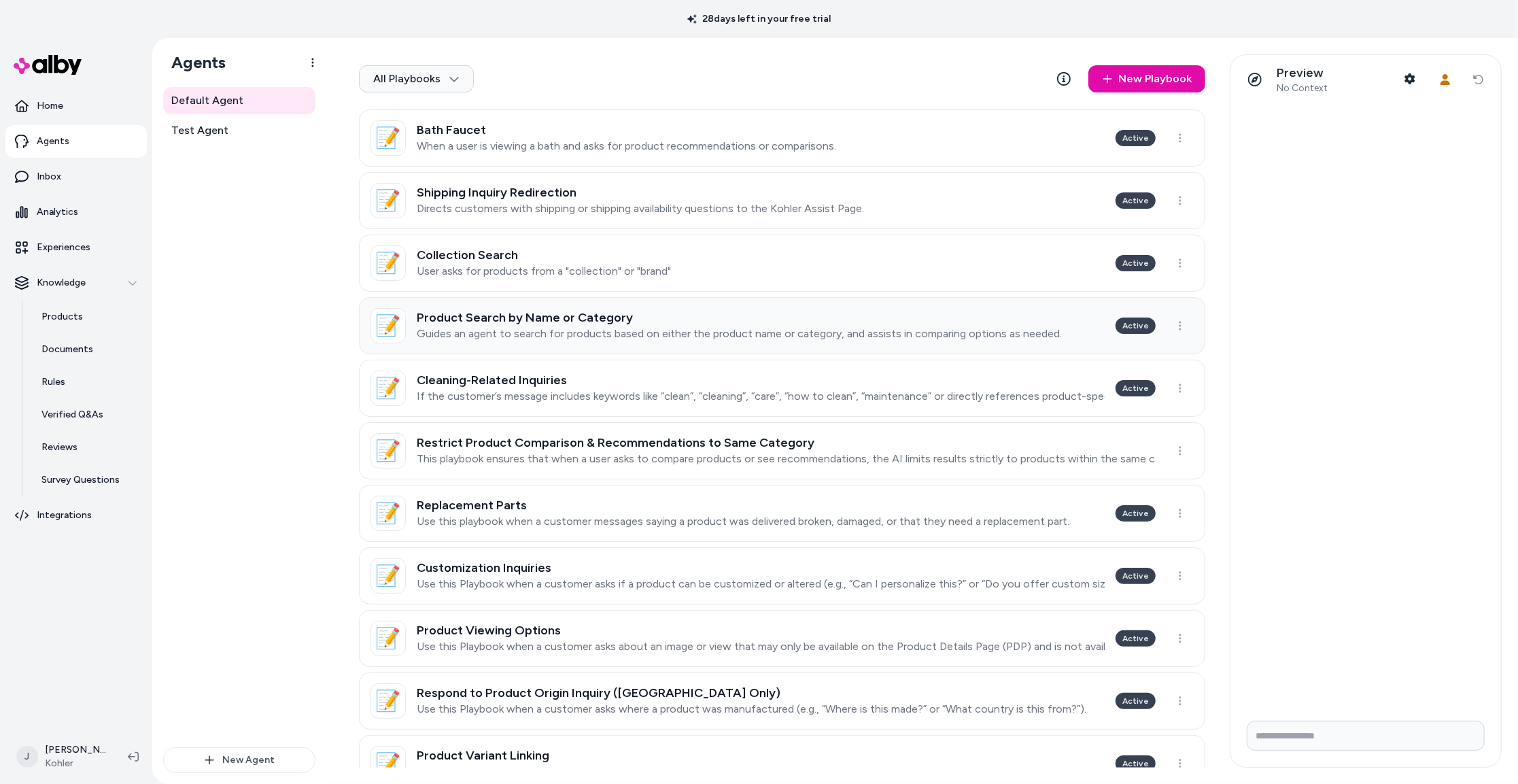
scroll to position [528, 0]
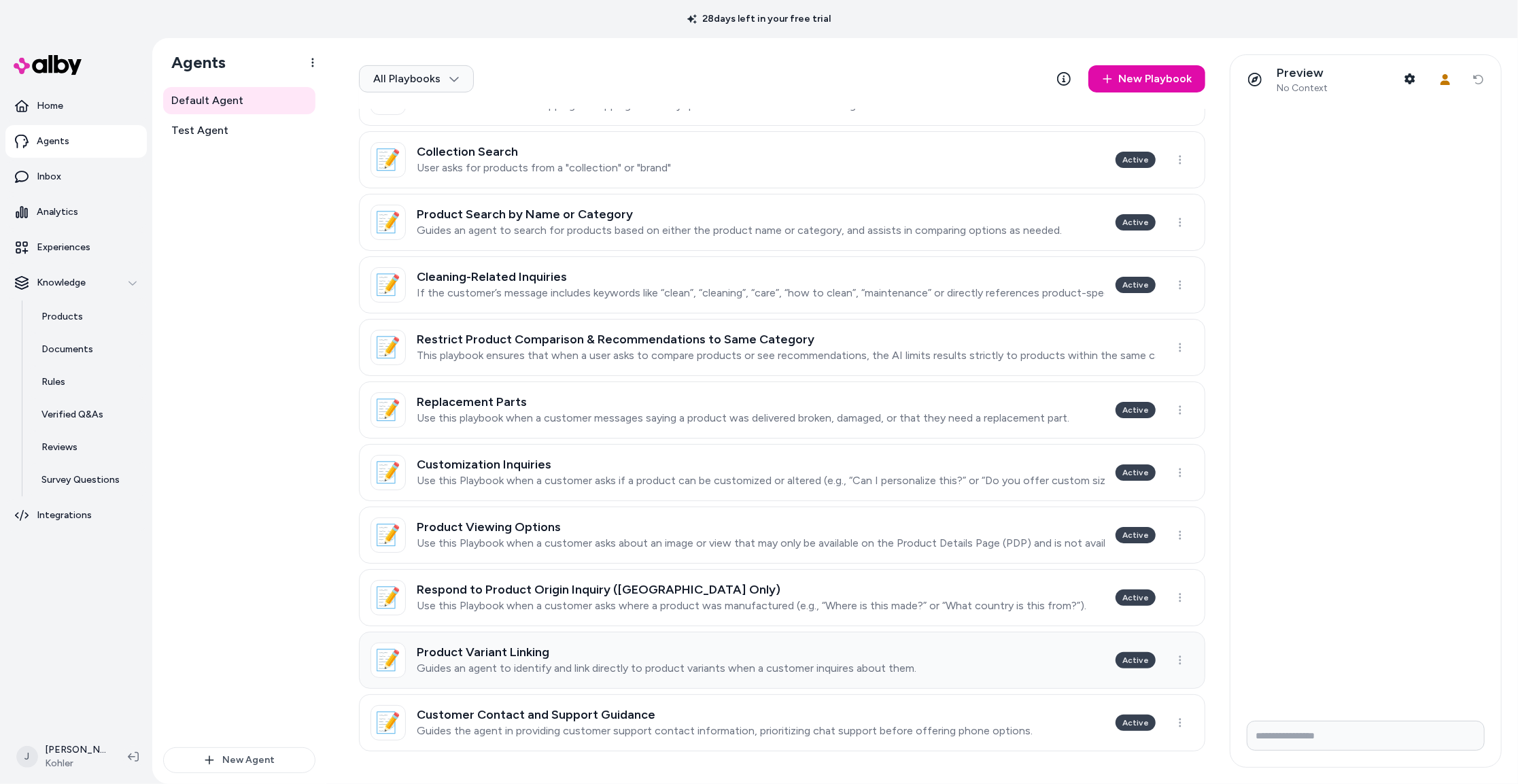
click at [690, 661] on p "Guides an agent to identify and link directly to product variants when a custom…" at bounding box center [667, 668] width 500 height 14
click at [568, 522] on h3 "Product Viewing Options" at bounding box center [761, 527] width 688 height 14
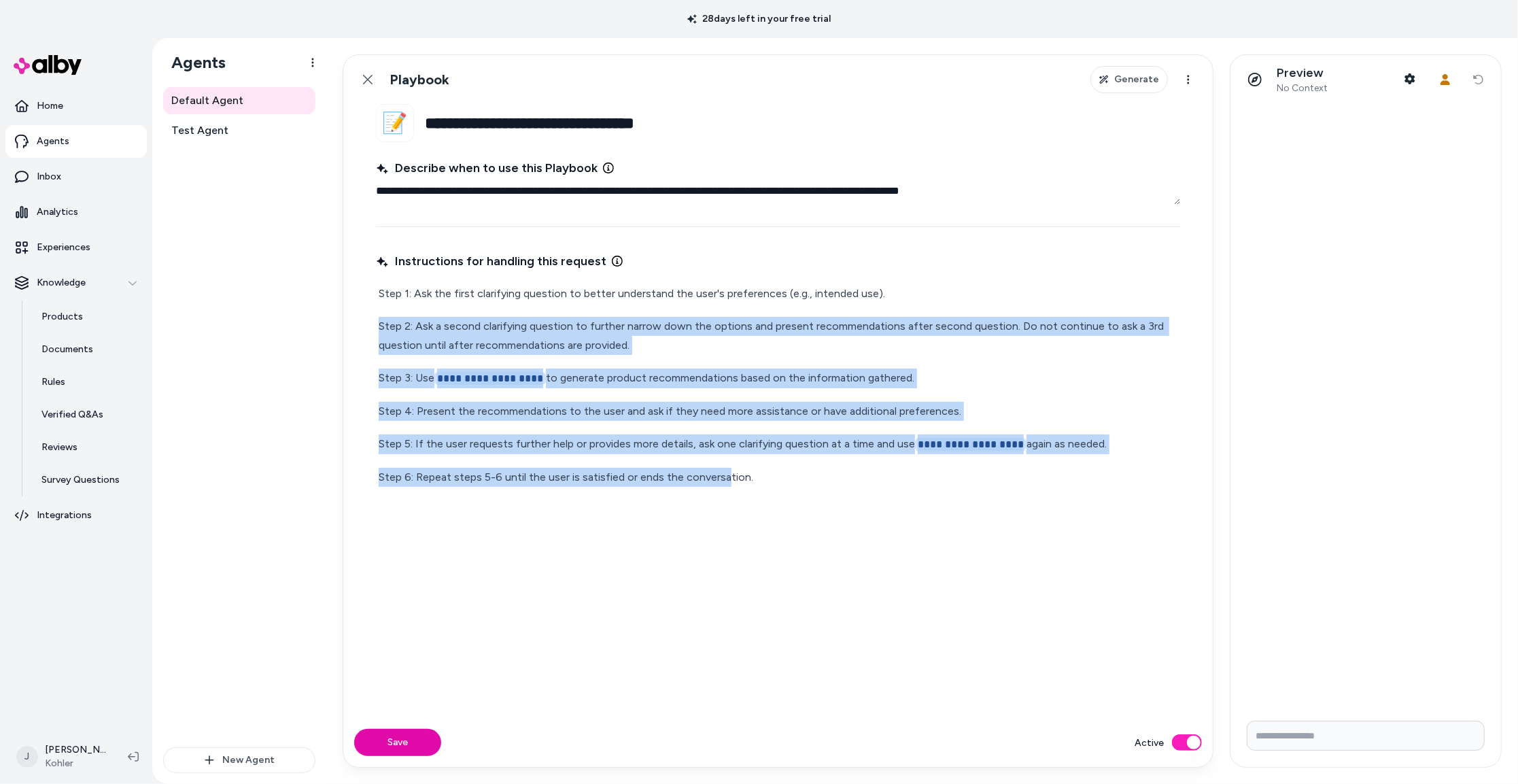
drag, startPoint x: 468, startPoint y: 311, endPoint x: 721, endPoint y: 484, distance: 306.5
click at [721, 484] on div "**********" at bounding box center [778, 385] width 804 height 208
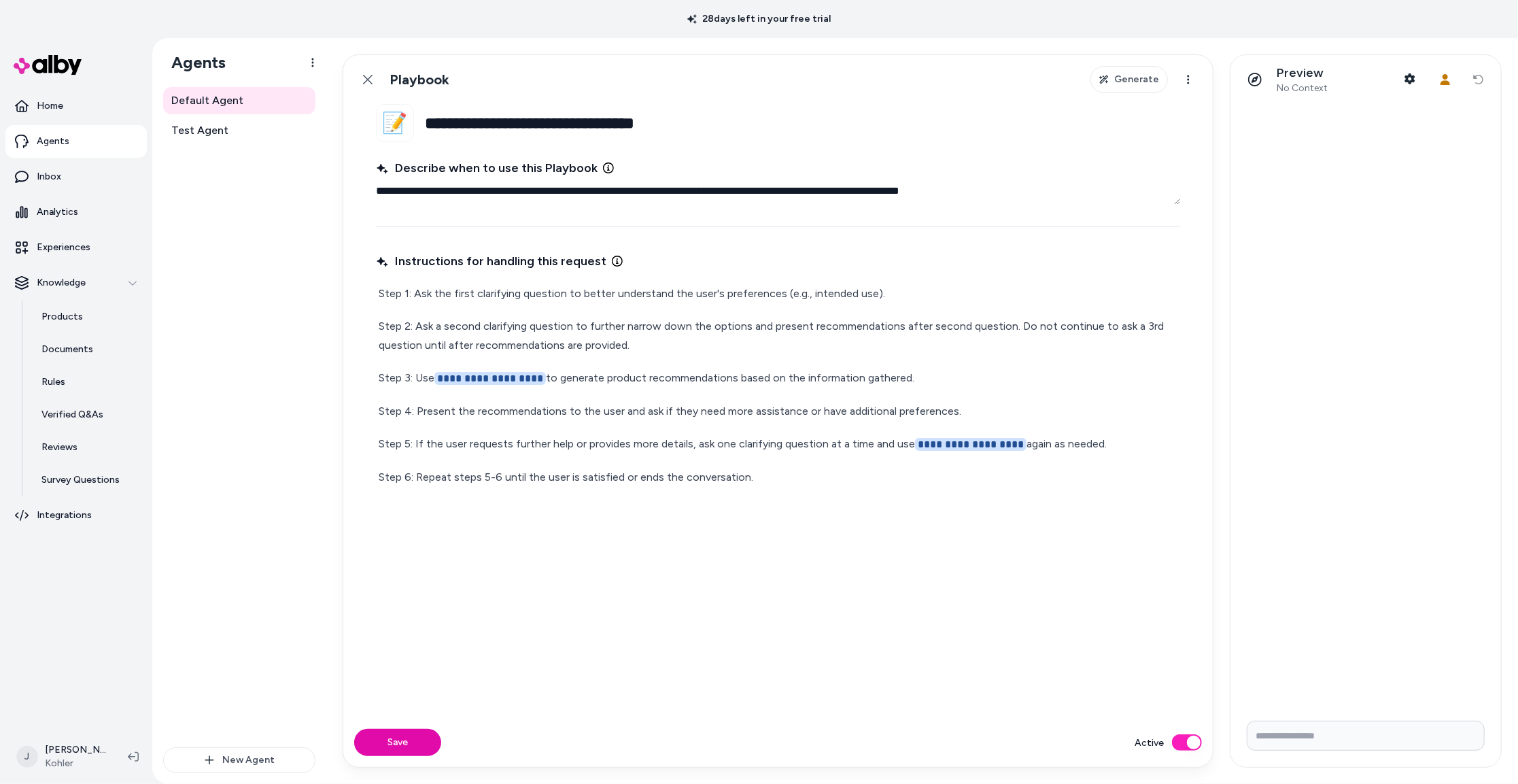
click at [747, 472] on p "Step 6: Repeat steps 5-6 until the user is satisfied or ends the conversation." at bounding box center [778, 478] width 799 height 19
drag, startPoint x: 478, startPoint y: 449, endPoint x: 436, endPoint y: 394, distance: 69.2
click at [436, 393] on div "**********" at bounding box center [778, 385] width 804 height 208
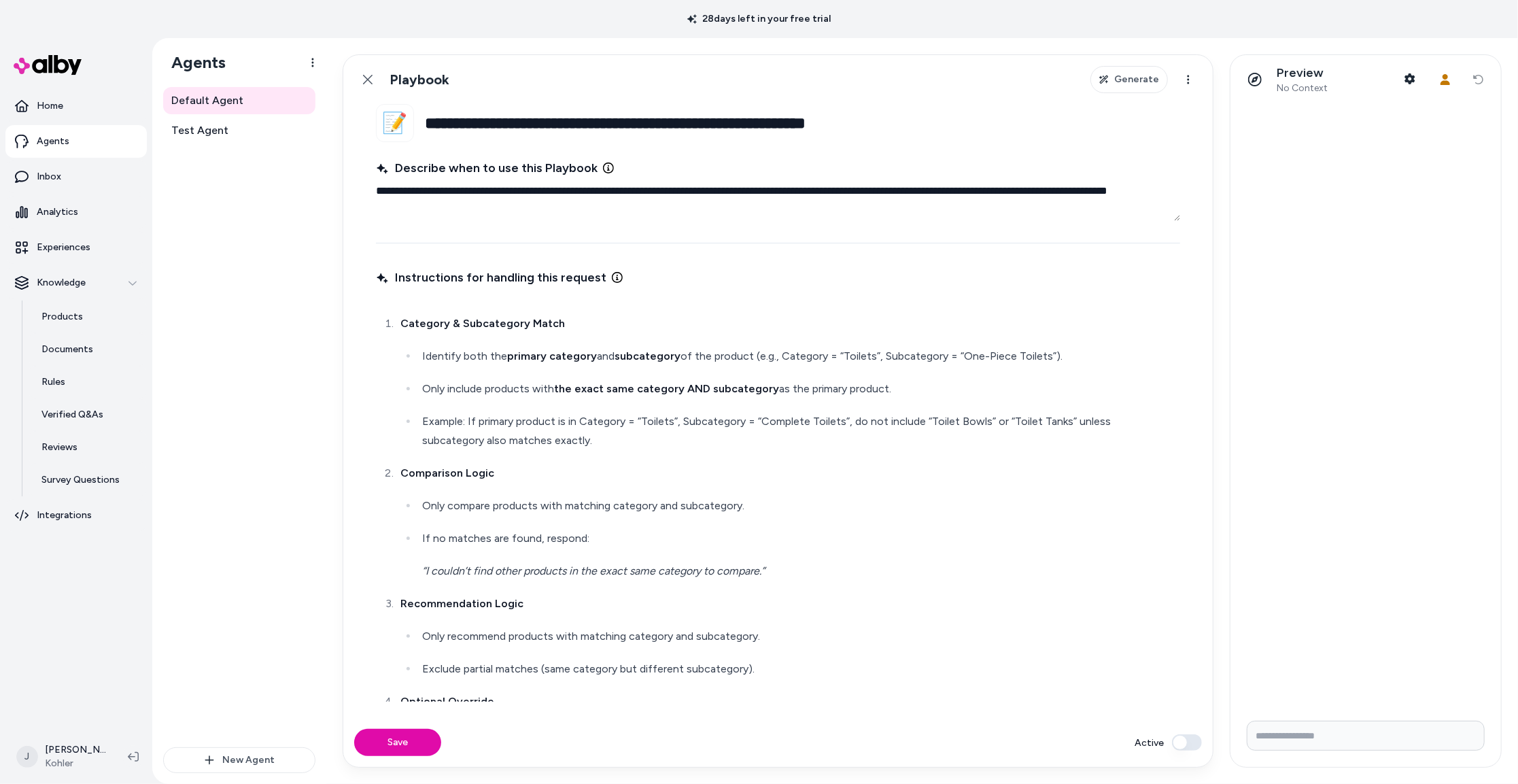
drag, startPoint x: 452, startPoint y: 127, endPoint x: 875, endPoint y: 286, distance: 451.9
click at [917, 123] on input "**********" at bounding box center [803, 123] width 755 height 38
type textarea "*"
click at [935, 306] on div "Category & Subcategory Match Identify both the primary category and subcategory…" at bounding box center [778, 538] width 804 height 481
drag, startPoint x: 475, startPoint y: 504, endPoint x: 695, endPoint y: 534, distance: 222.0
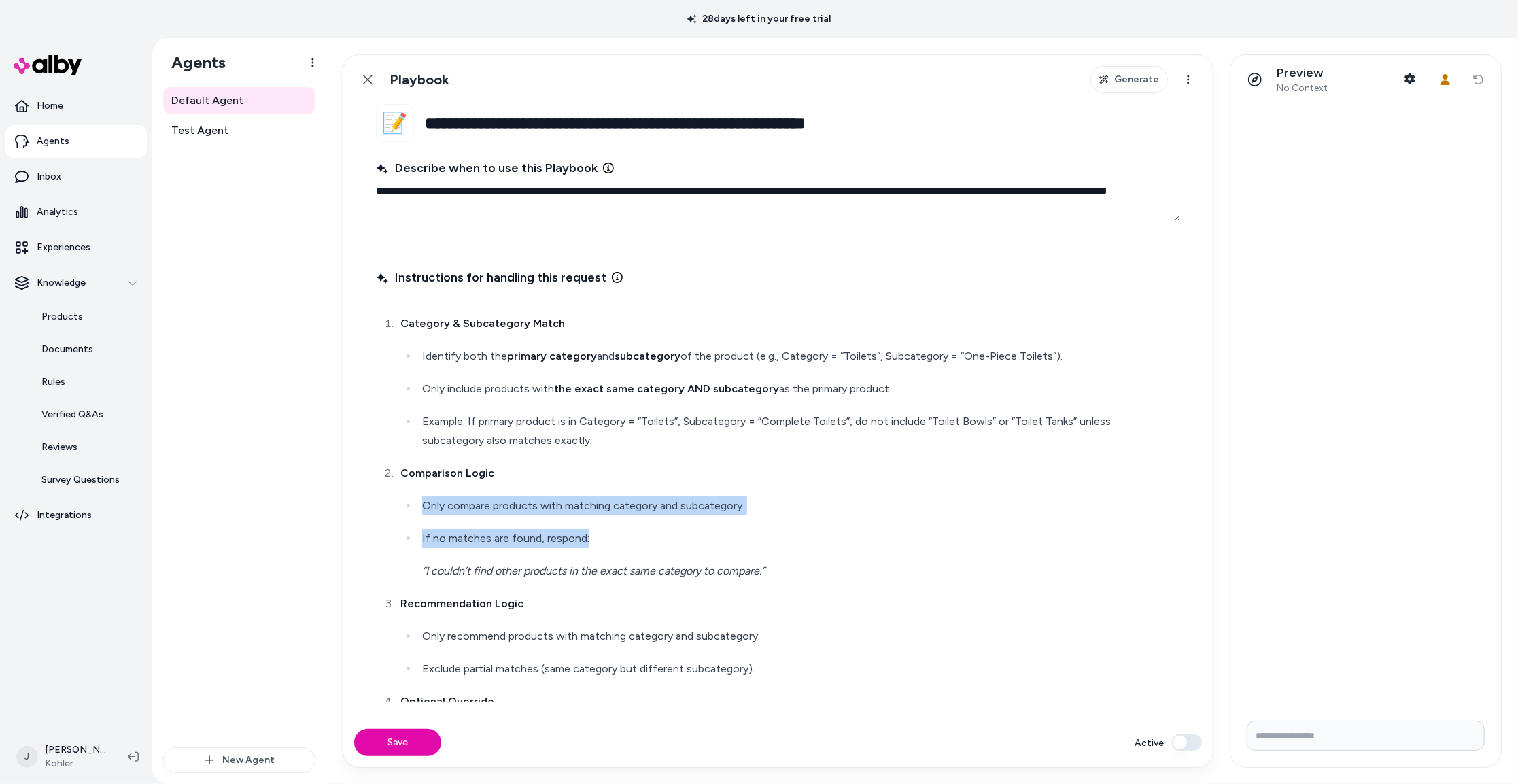
click at [697, 534] on ul "Only compare products with matching category and subcategory. If no matches are…" at bounding box center [789, 538] width 777 height 84
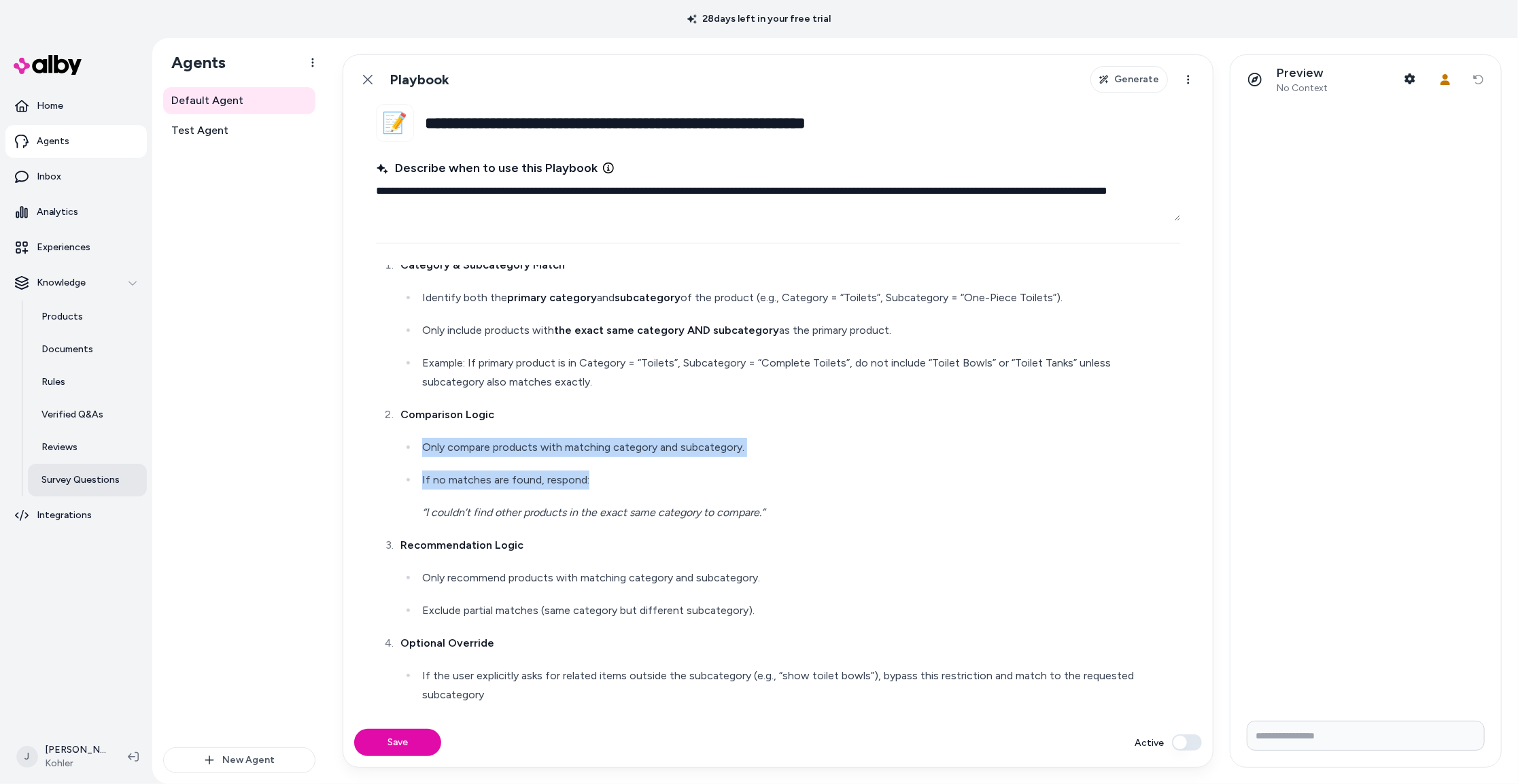
scroll to position [77, 0]
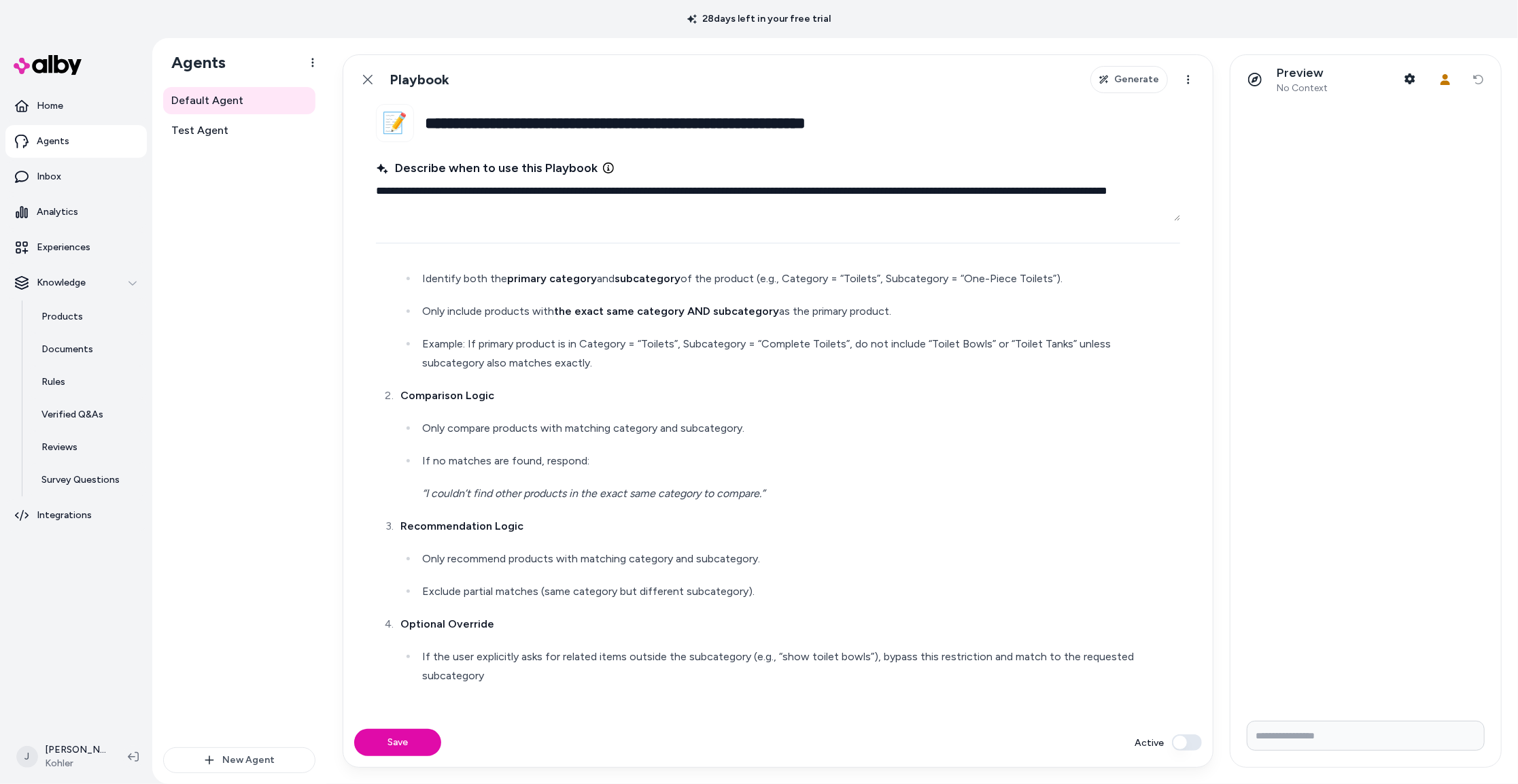
click at [555, 517] on p "Recommendation Logic" at bounding box center [789, 527] width 777 height 19
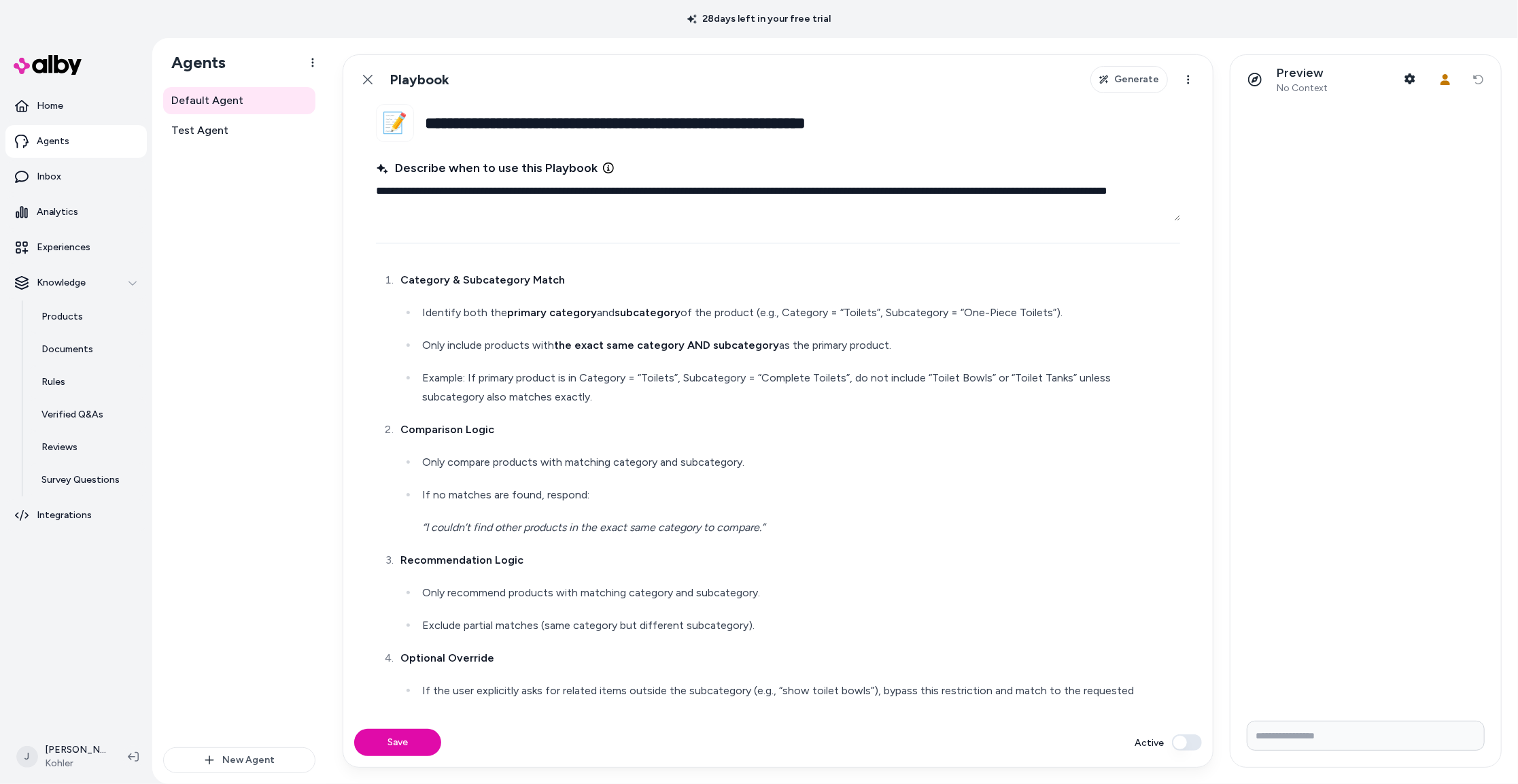
scroll to position [42, 0]
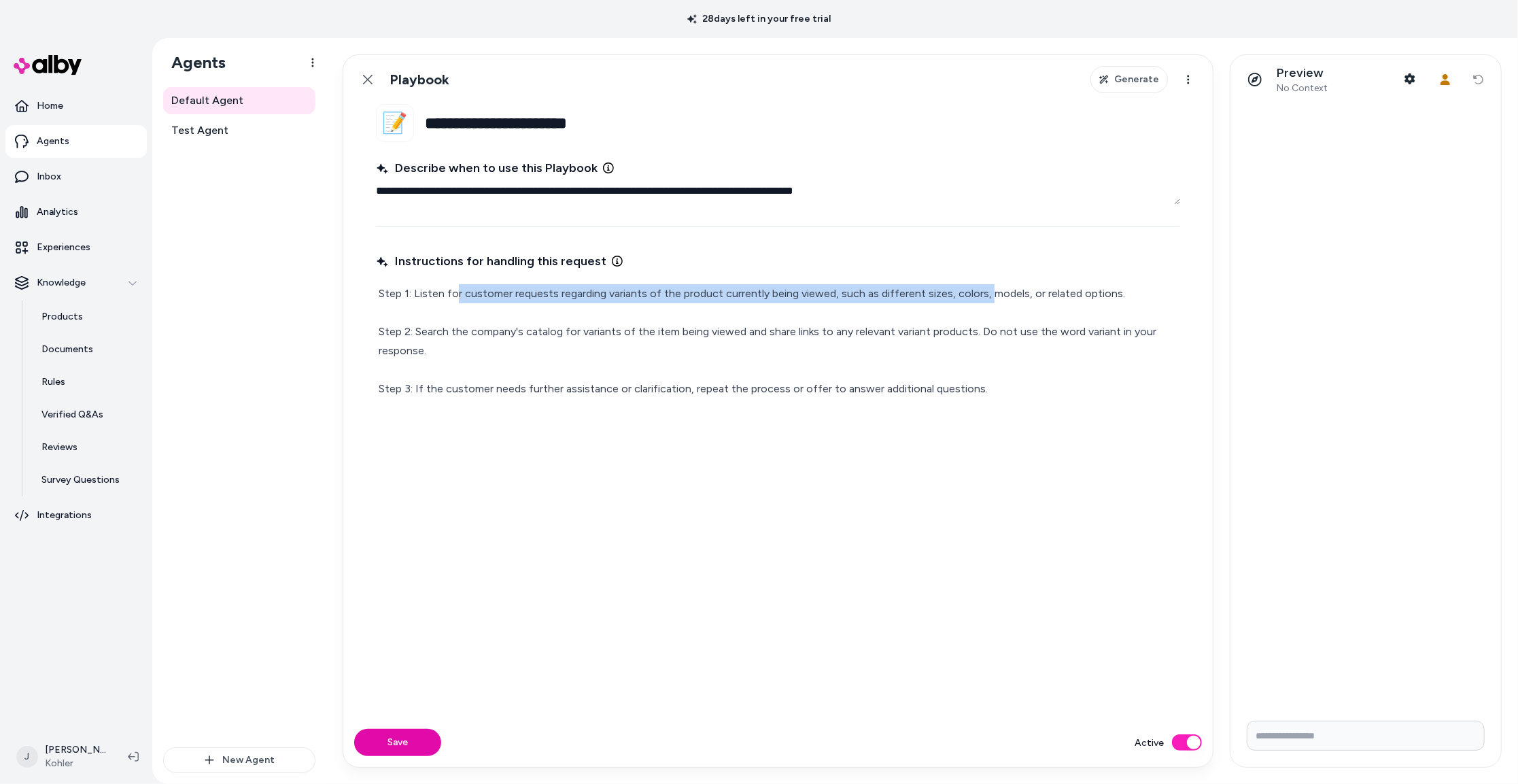
drag, startPoint x: 632, startPoint y: 293, endPoint x: 989, endPoint y: 295, distance: 357.0
click at [989, 295] on p "Step 1: Listen for customer requests regarding variants of the product currentl…" at bounding box center [778, 341] width 799 height 114
click at [806, 297] on p "Step 1: Listen for customer requests regarding variants of the product currentl…" at bounding box center [778, 341] width 799 height 114
drag, startPoint x: 929, startPoint y: 293, endPoint x: 990, endPoint y: 294, distance: 61.0
click at [990, 294] on p "Step 1: Listen for customer requests regarding variants of the product currentl…" at bounding box center [778, 341] width 799 height 114
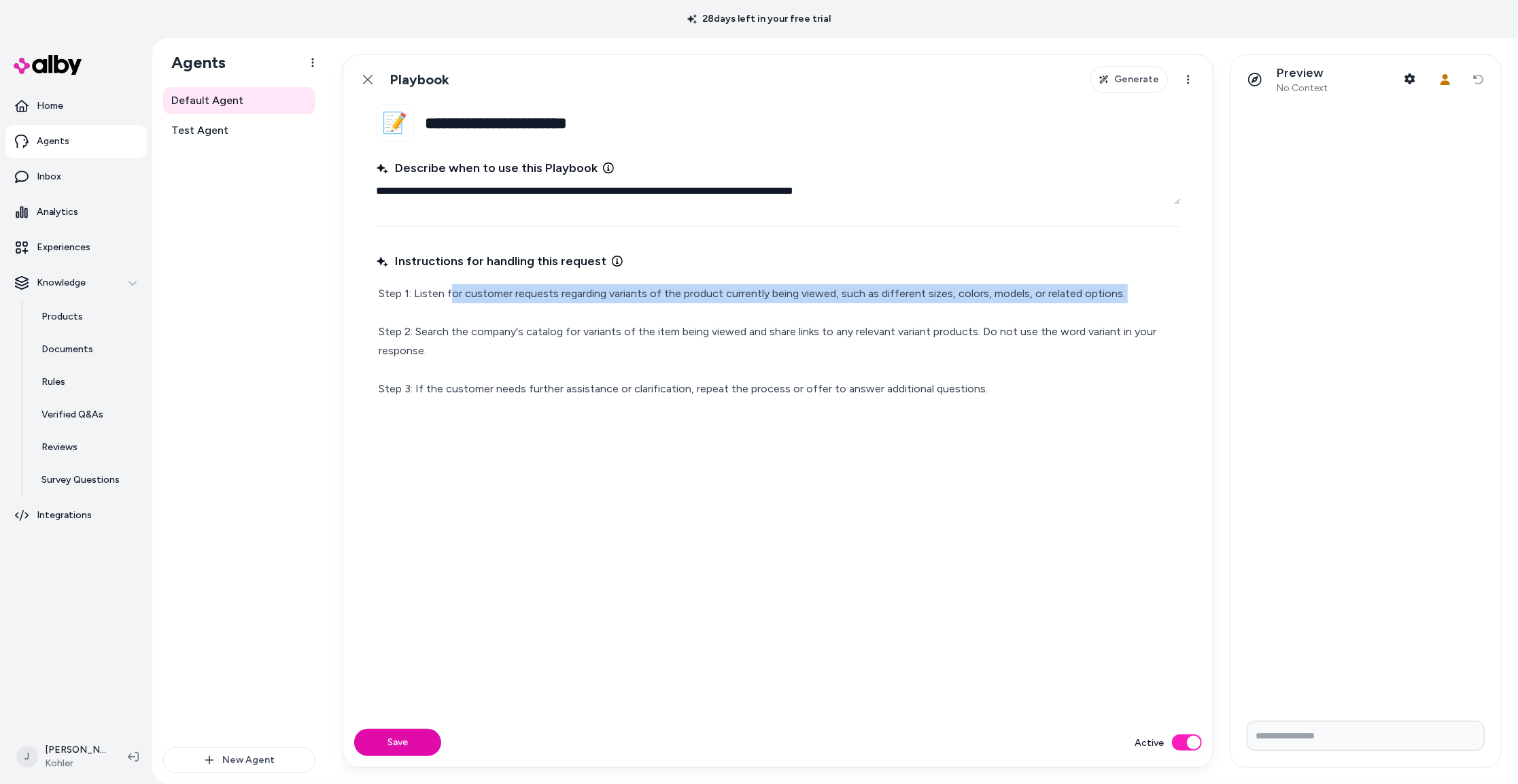
drag, startPoint x: 451, startPoint y: 292, endPoint x: 986, endPoint y: 303, distance: 535.1
click at [986, 303] on p "Step 1: Listen for customer requests regarding variants of the product currentl…" at bounding box center [778, 341] width 799 height 114
click at [940, 290] on p "Step 1: Listen for customer requests regarding variants of the product currentl…" at bounding box center [778, 341] width 799 height 114
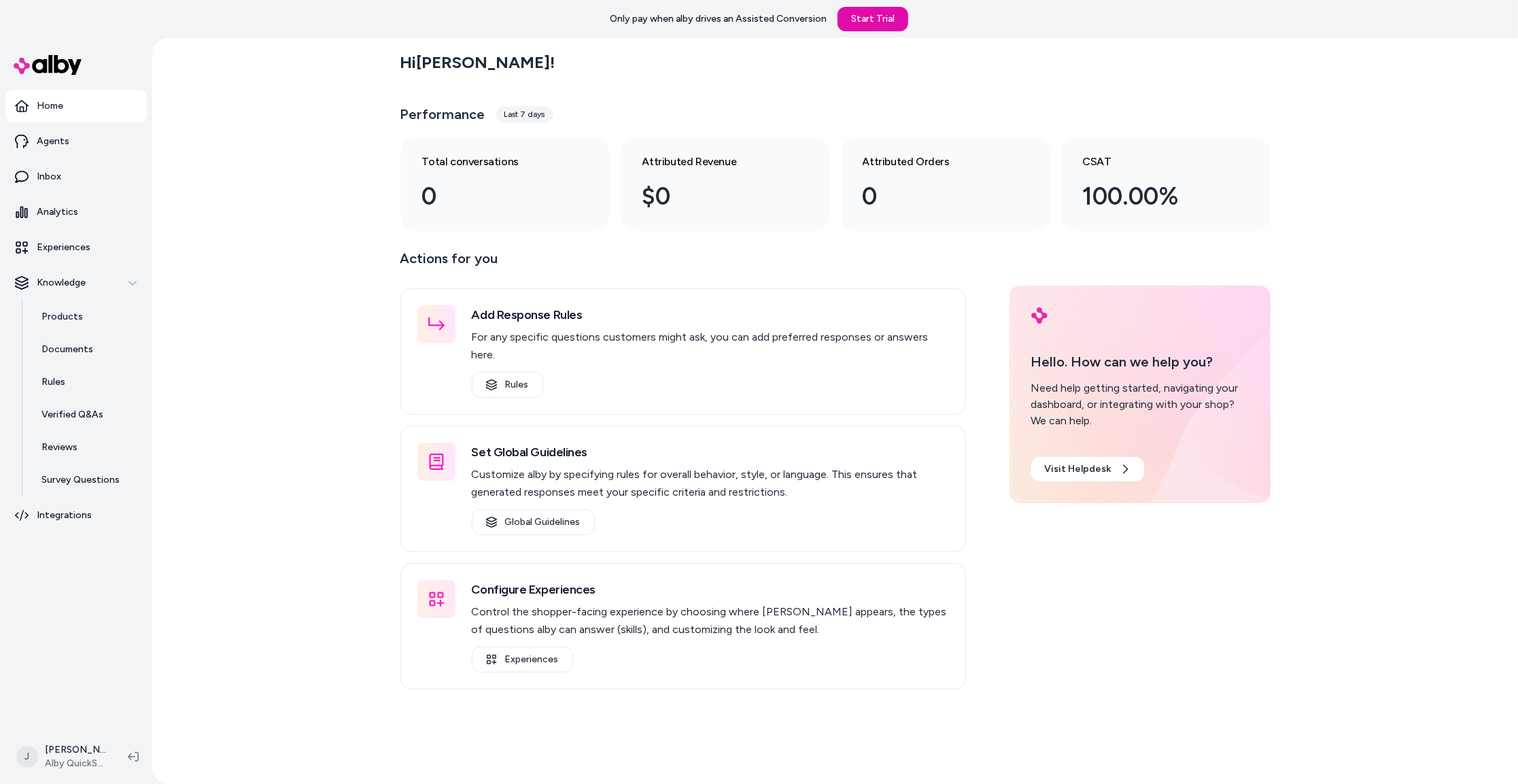
drag, startPoint x: 255, startPoint y: 328, endPoint x: 221, endPoint y: 311, distance: 38.0
click at [224, 312] on div "Hi [PERSON_NAME] ! Performance Last 7 days Total conversations 0 Attributed Rev…" at bounding box center [835, 411] width 1366 height 745
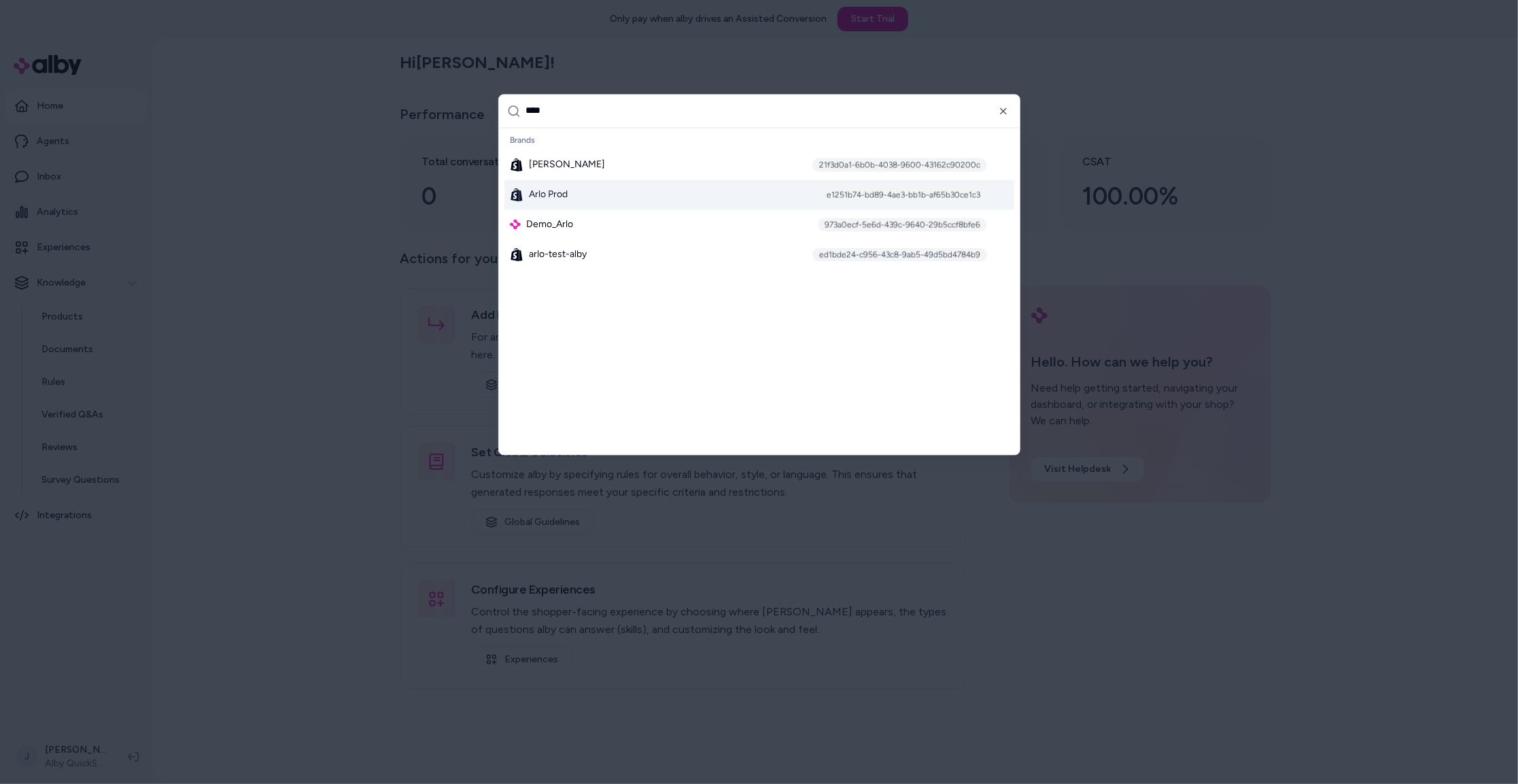
type input "****"
click at [601, 194] on div "Arlo Prod e1251b74-bd89-4ae3-bb1b-af65b30ce1c3" at bounding box center [759, 194] width 510 height 30
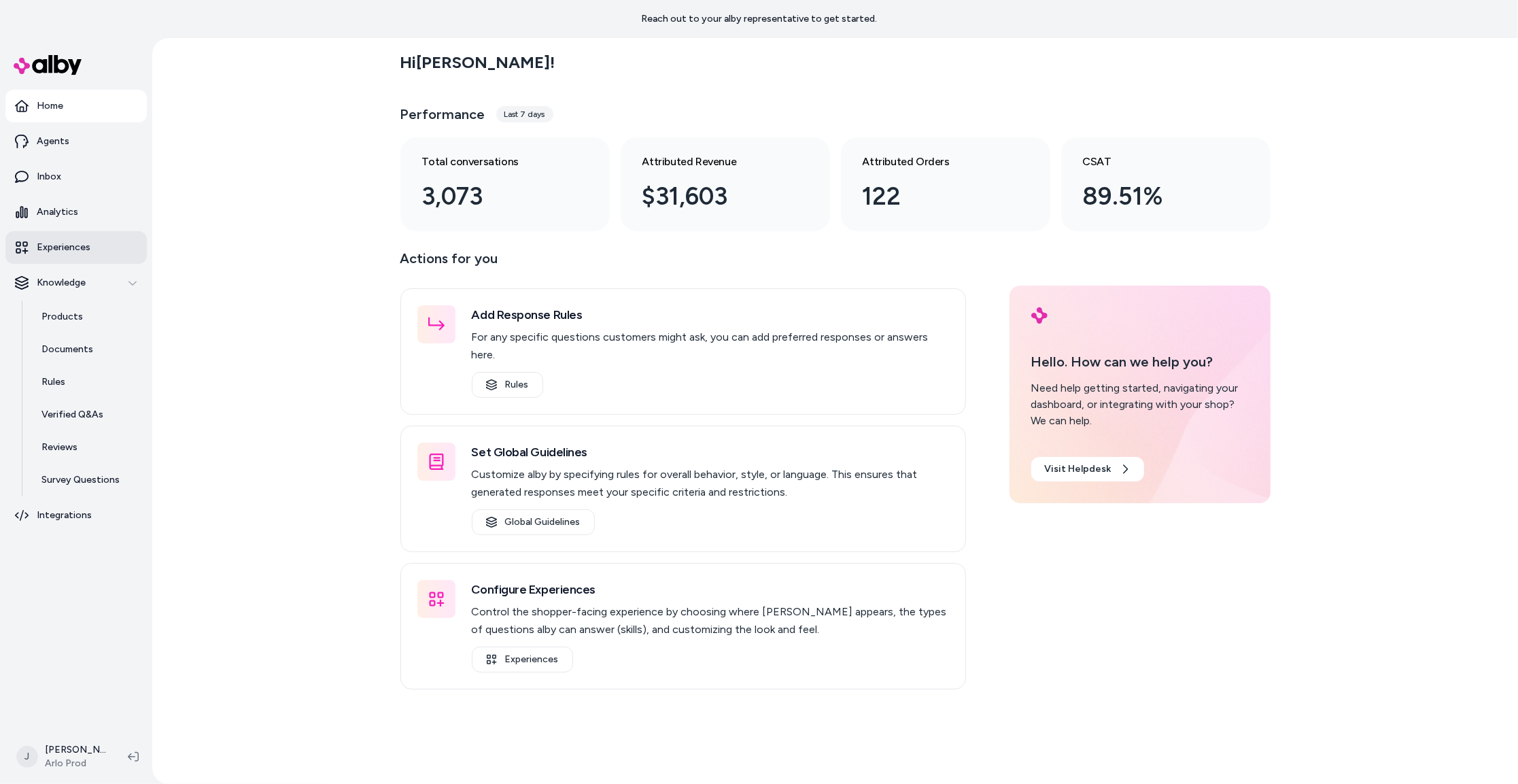
click at [50, 231] on link "Experiences" at bounding box center [76, 247] width 142 height 32
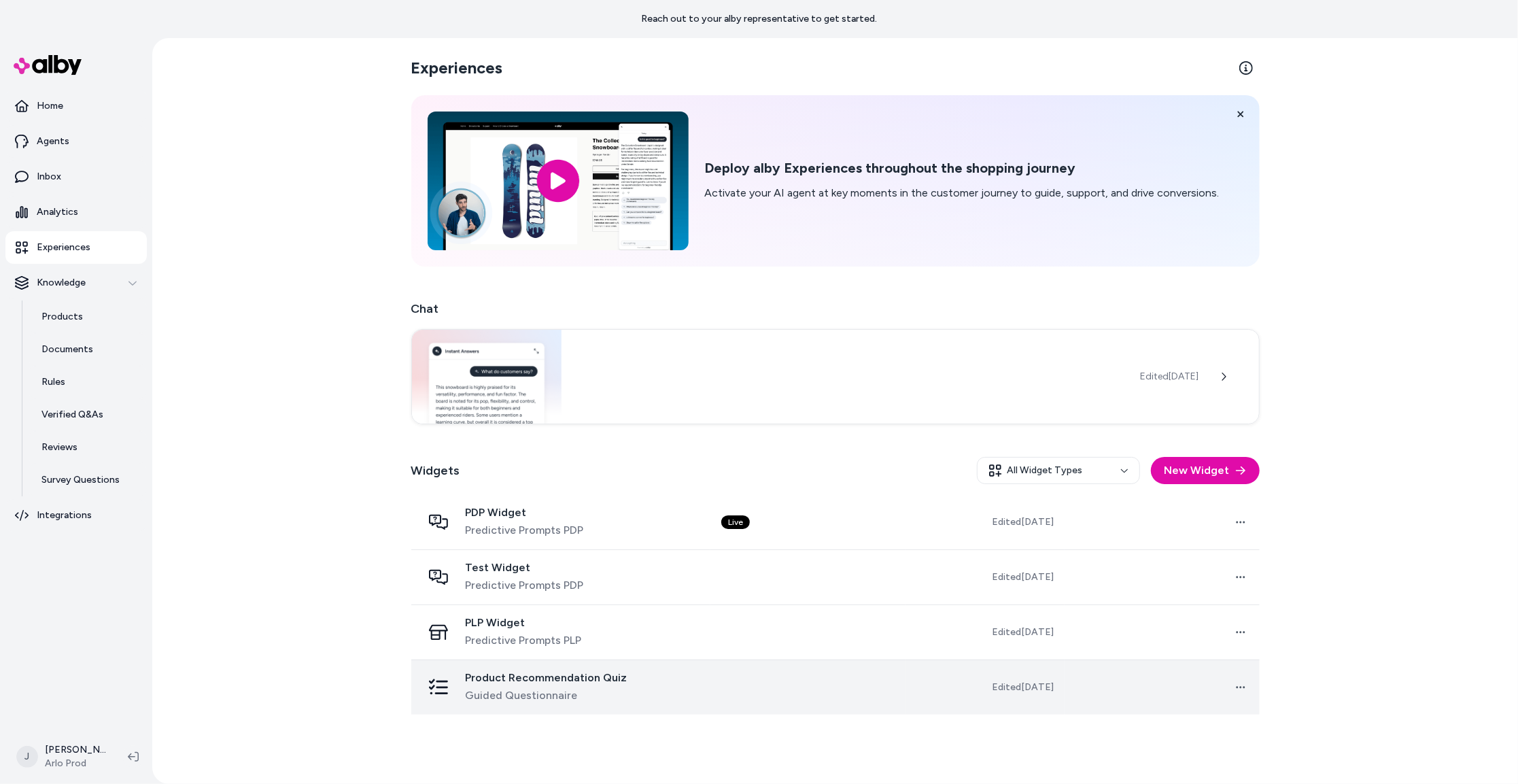
click at [753, 694] on td at bounding box center [808, 687] width 195 height 55
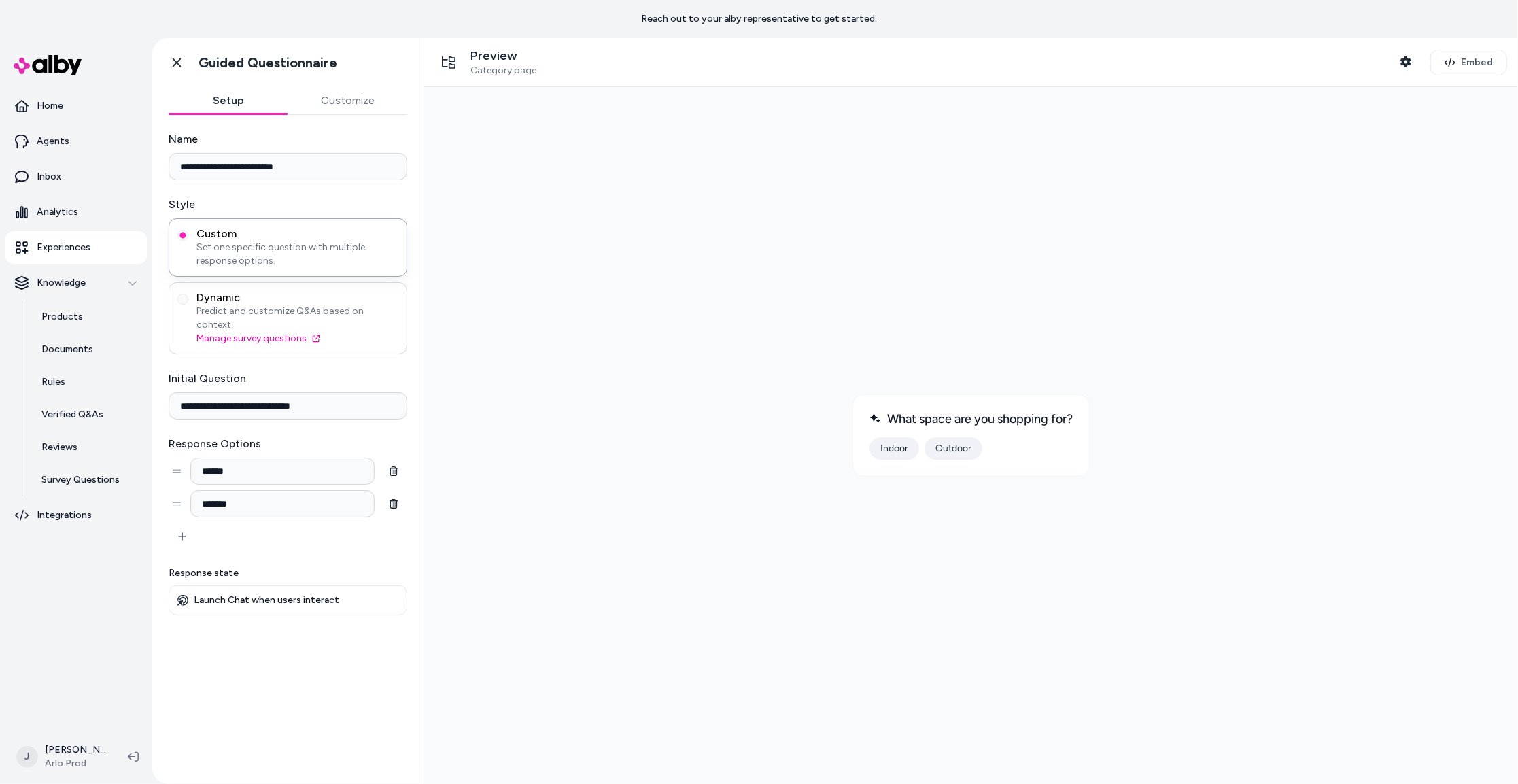
click at [280, 302] on span "Dynamic" at bounding box center [298, 298] width 202 height 14
click at [188, 302] on button "Dynamic Predict and customize Q&As based on context. Manage survey questions" at bounding box center [183, 299] width 11 height 11
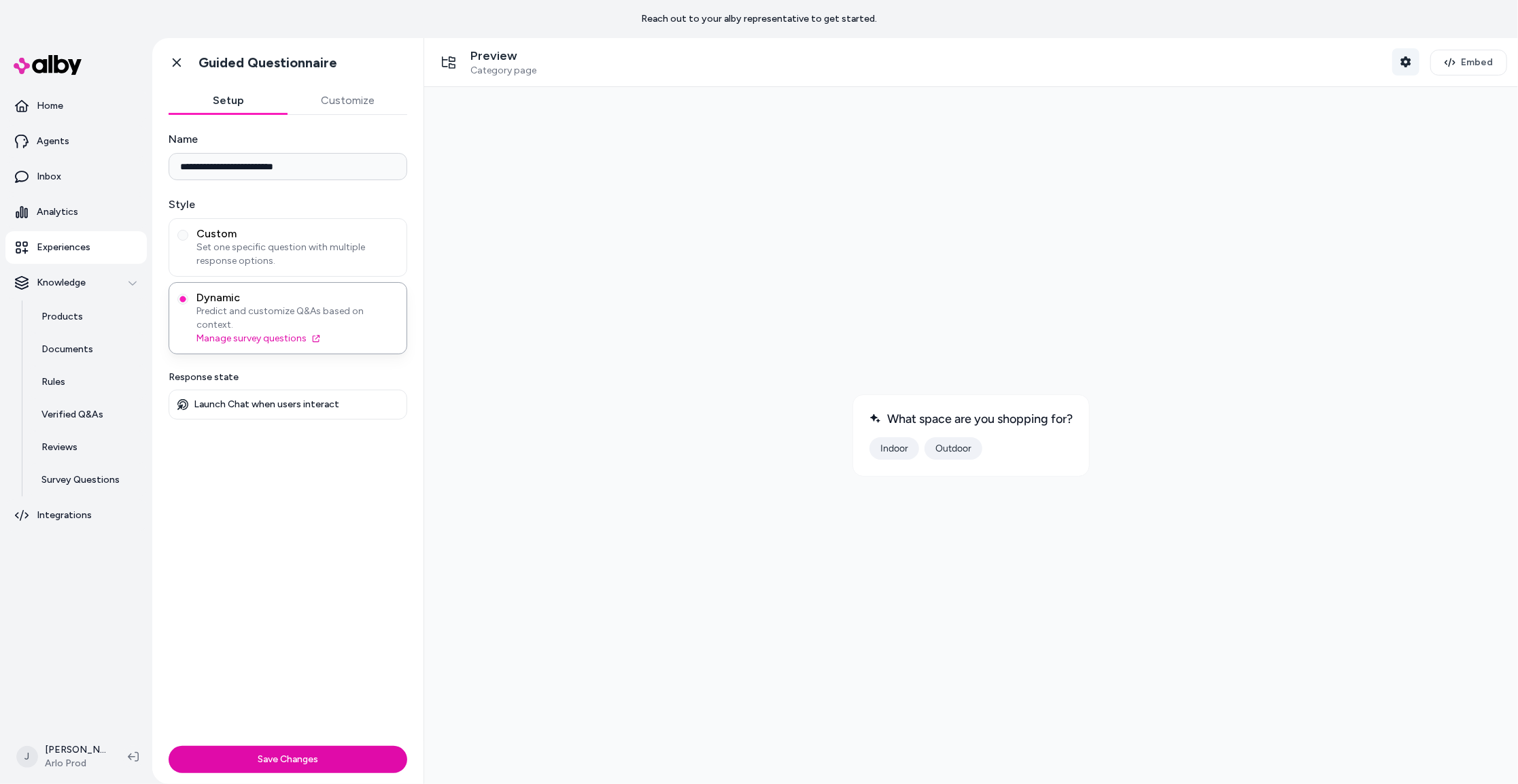
click at [1412, 57] on icon "button" at bounding box center [1406, 62] width 11 height 11
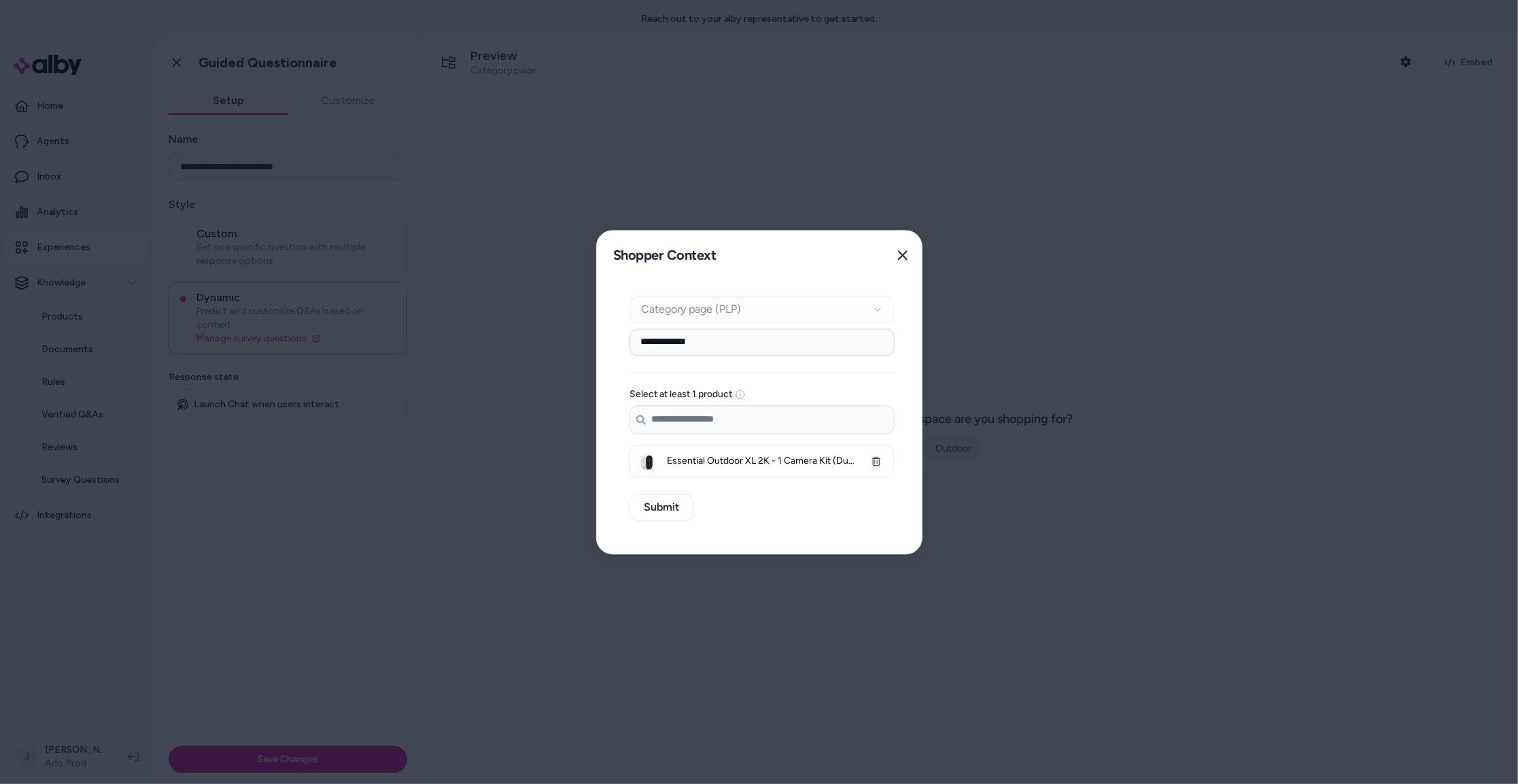
click at [770, 303] on div "Context Type Category page (PLP)" at bounding box center [762, 308] width 265 height 27
drag, startPoint x: 868, startPoint y: 307, endPoint x: 876, endPoint y: 308, distance: 8.1
click at [871, 308] on div "Context Type Category page (PLP)" at bounding box center [762, 308] width 265 height 27
drag, startPoint x: 877, startPoint y: 308, endPoint x: 828, endPoint y: 376, distance: 83.8
click at [873, 317] on div "Context Type Category page (PLP)" at bounding box center [762, 308] width 265 height 27
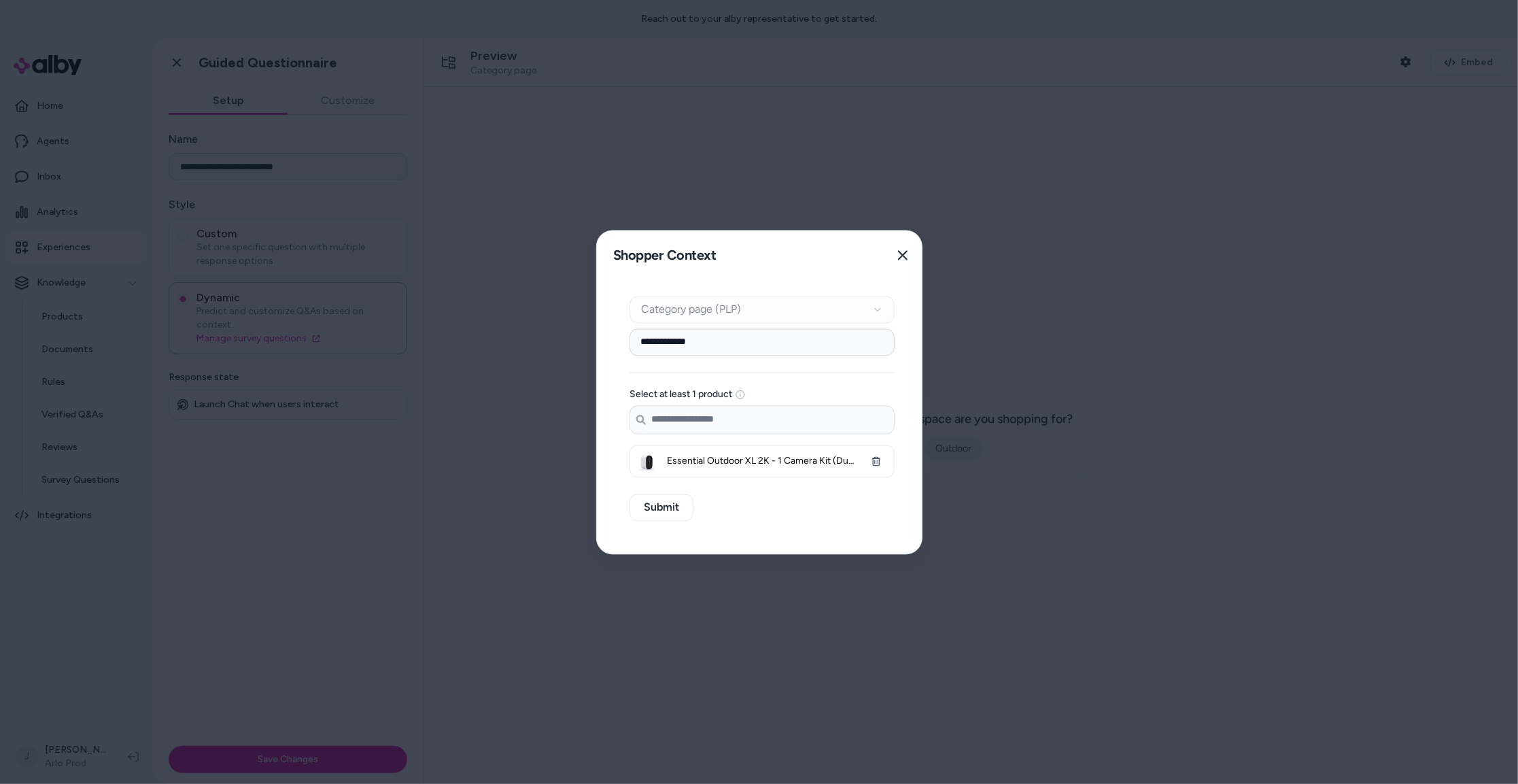
drag, startPoint x: 723, startPoint y: 421, endPoint x: 683, endPoint y: 464, distance: 58.7
click at [721, 422] on input "Search products..." at bounding box center [762, 419] width 264 height 27
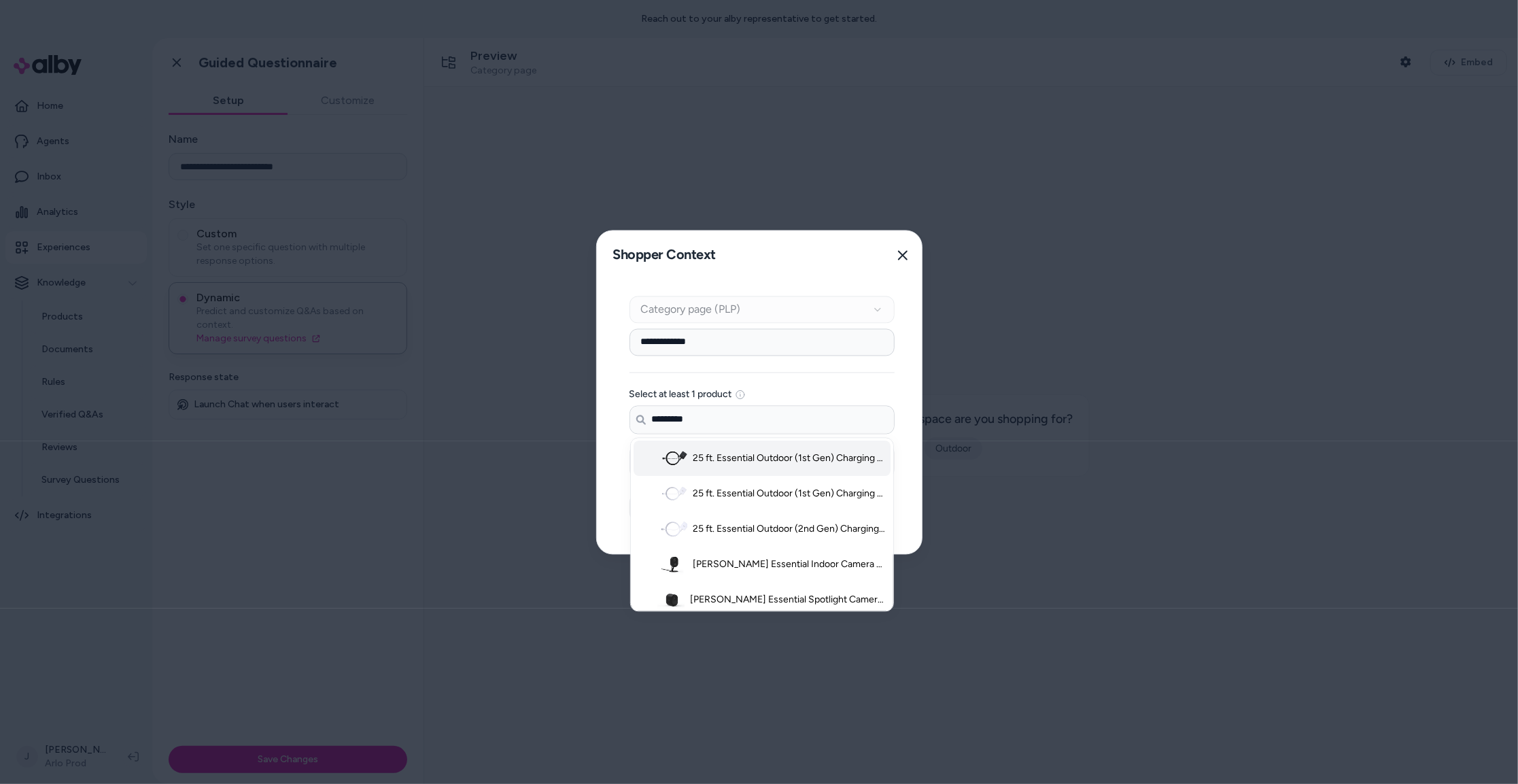
drag, startPoint x: 757, startPoint y: 462, endPoint x: 751, endPoint y: 455, distance: 9.2
click at [756, 462] on span "25 ft. Essential Outdoor (1st Gen) Charging Cable - Black" at bounding box center [790, 458] width 193 height 14
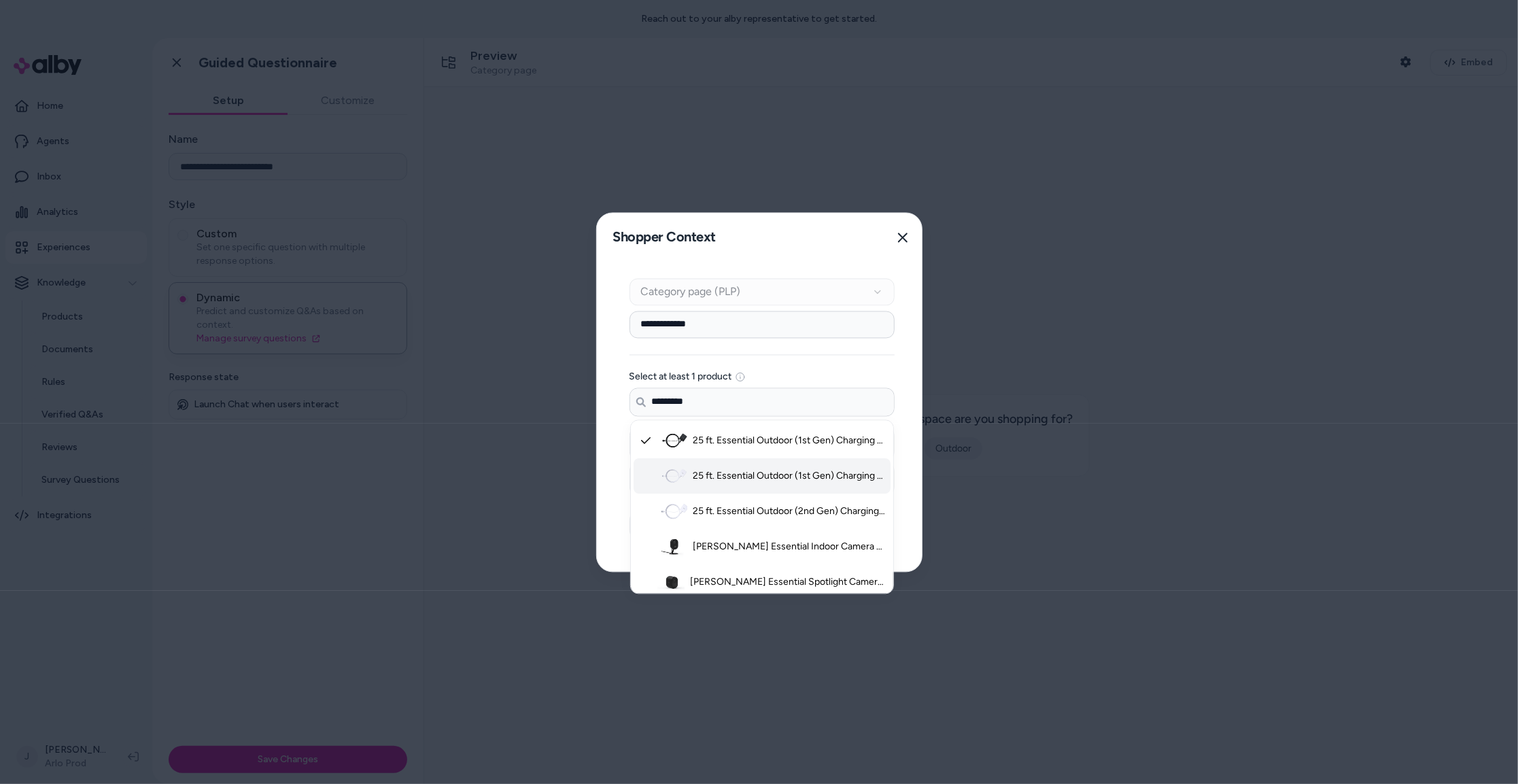
click at [762, 474] on span "25 ft. Essential Outdoor (1st Gen) Charging Cable - White" at bounding box center [790, 476] width 193 height 14
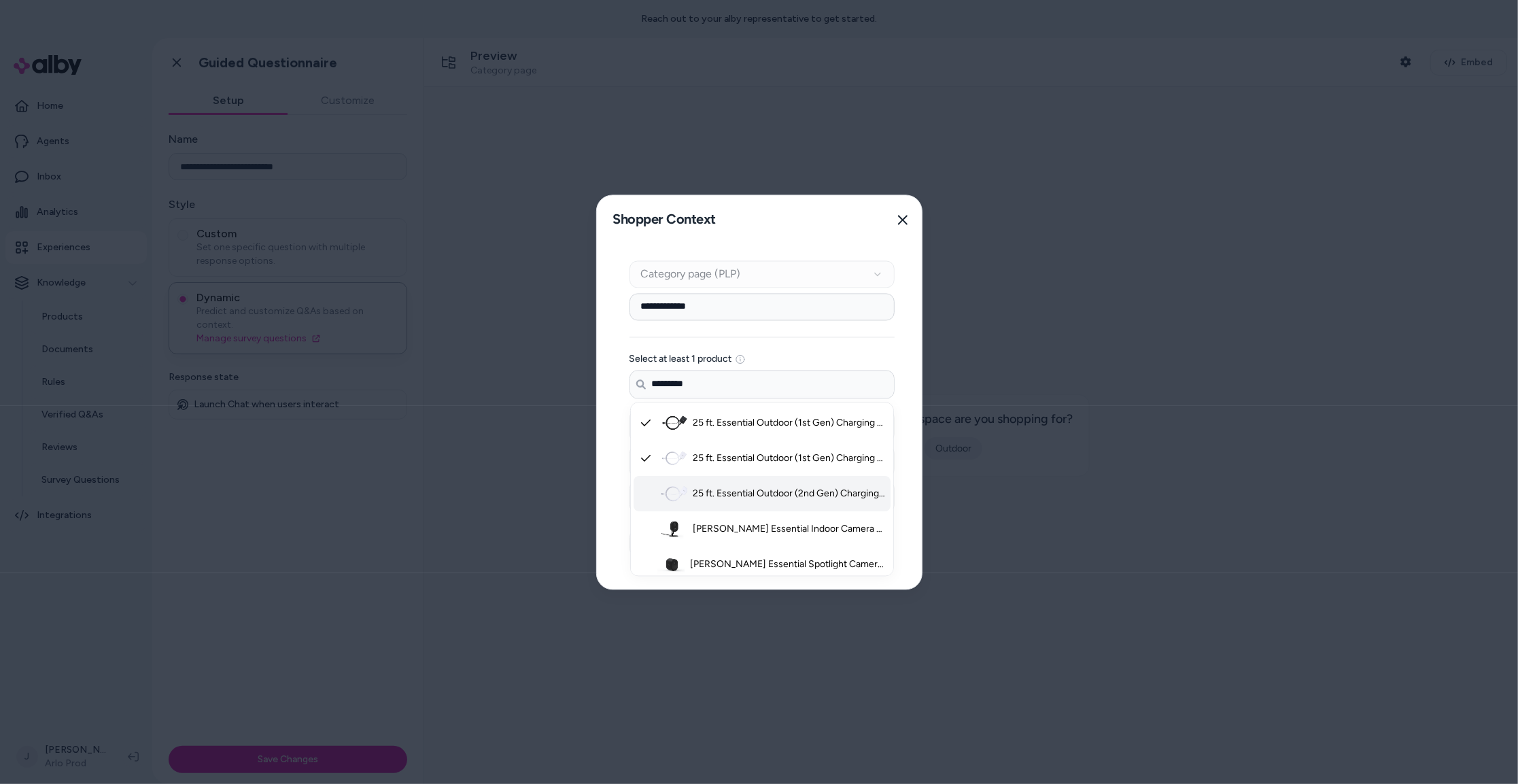
click at [761, 513] on li "Arlo Essential Indoor Camera - Default Title" at bounding box center [762, 529] width 257 height 35
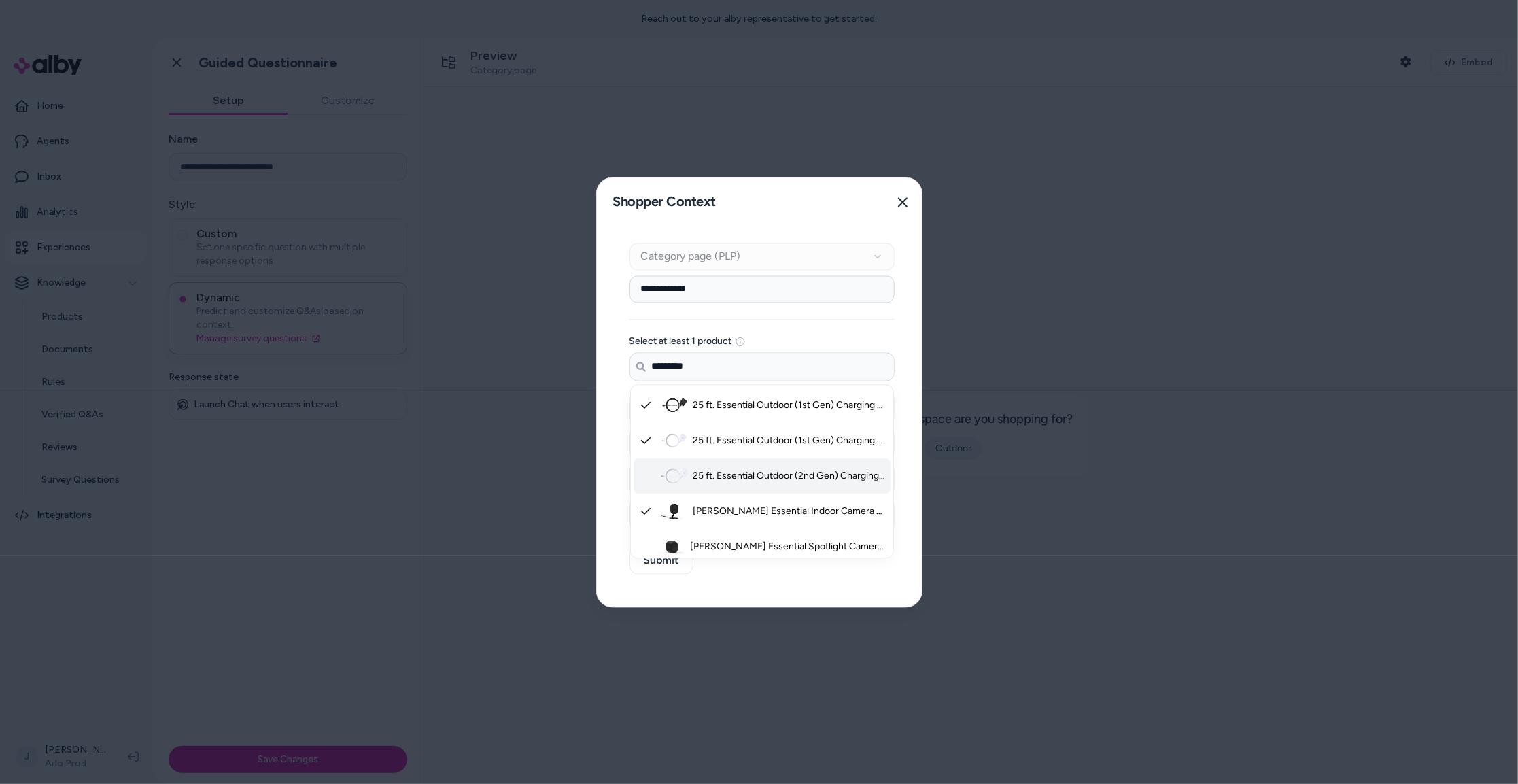
click at [757, 475] on span "25 ft. Essential Outdoor (2nd Gen) Charging Cable - White" at bounding box center [790, 476] width 194 height 14
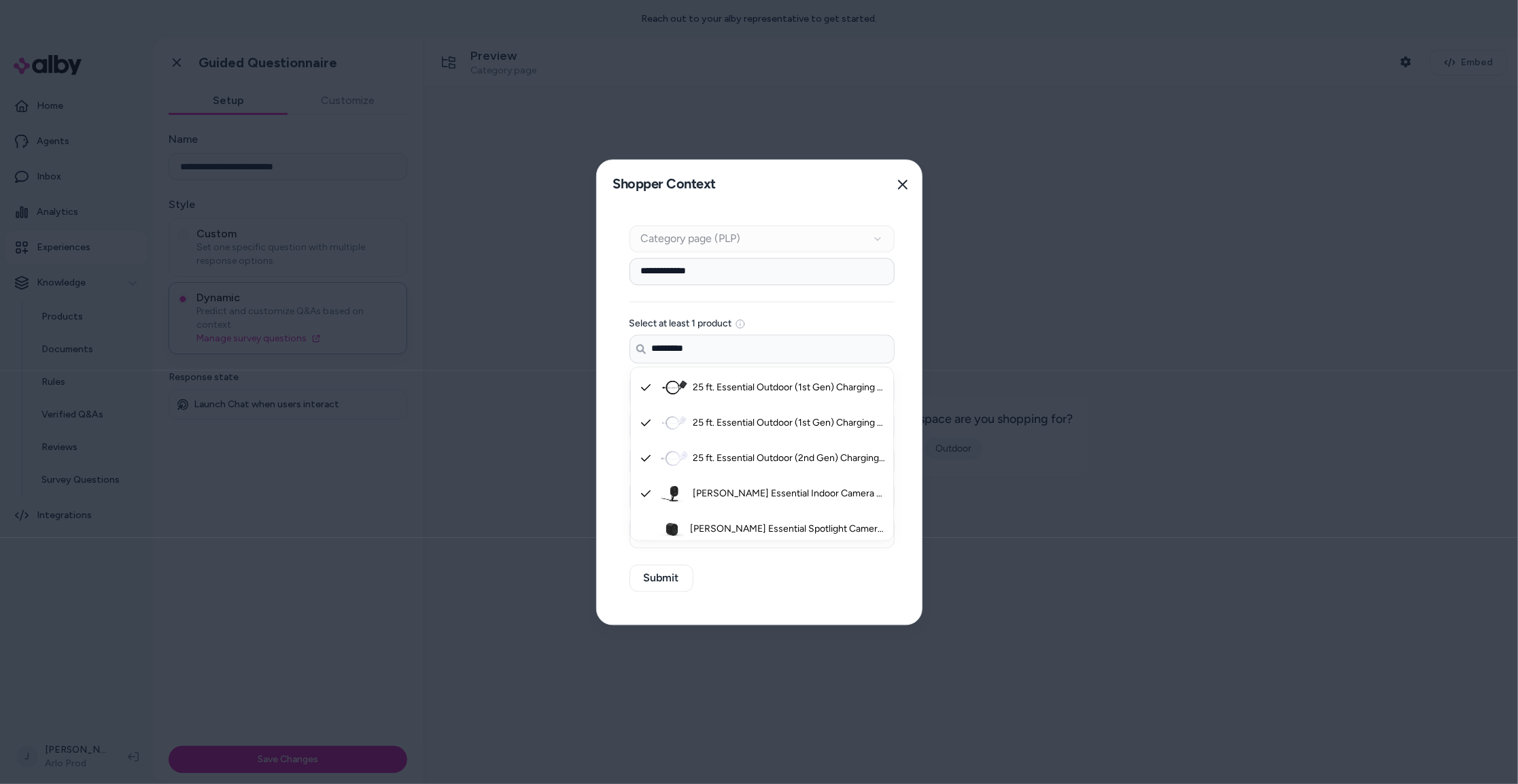
type input "*********"
click at [620, 308] on div "**********" at bounding box center [762, 416] width 331 height 415
click at [878, 385] on icon "button" at bounding box center [877, 390] width 10 height 10
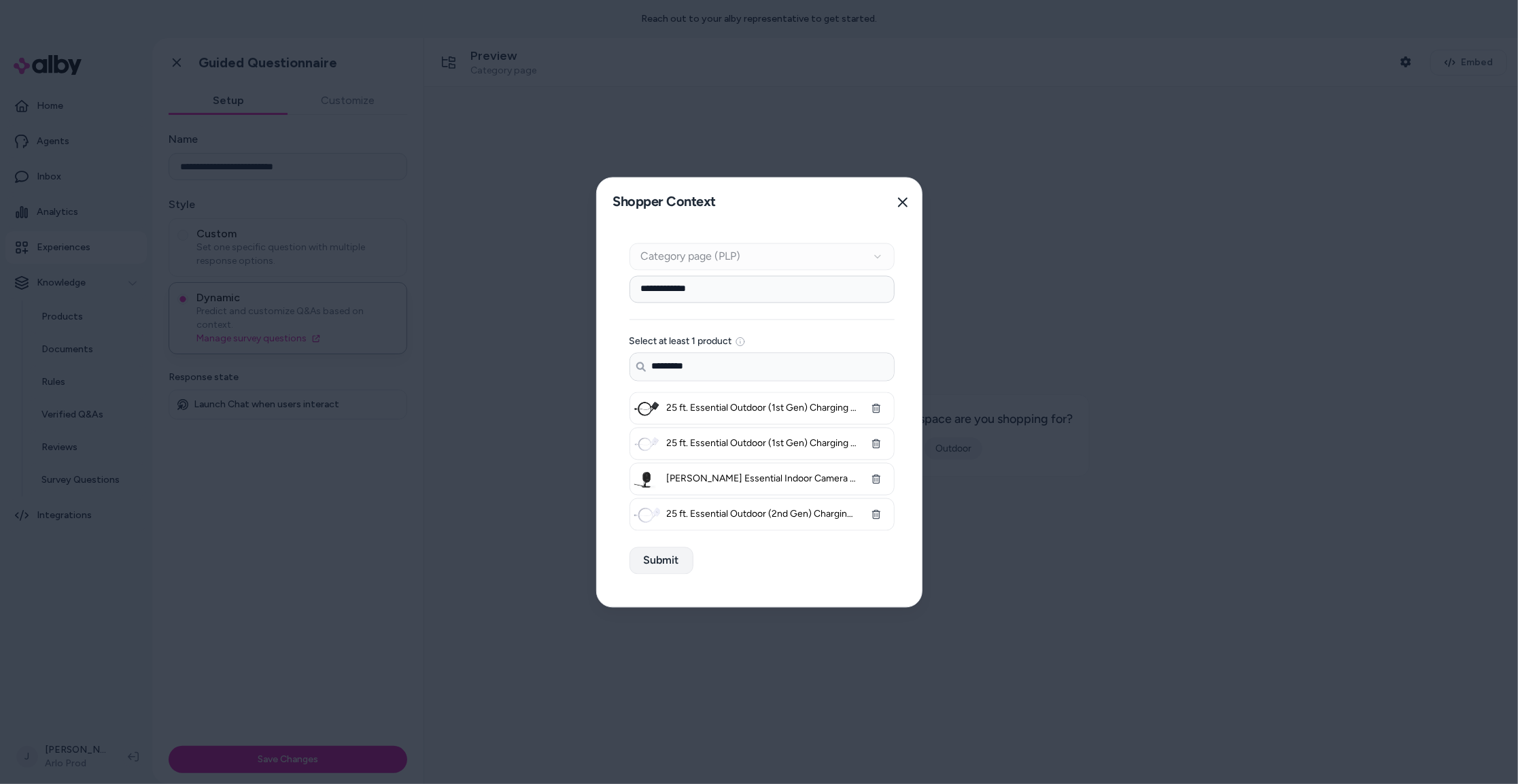
click at [659, 556] on button "Submit" at bounding box center [661, 560] width 64 height 27
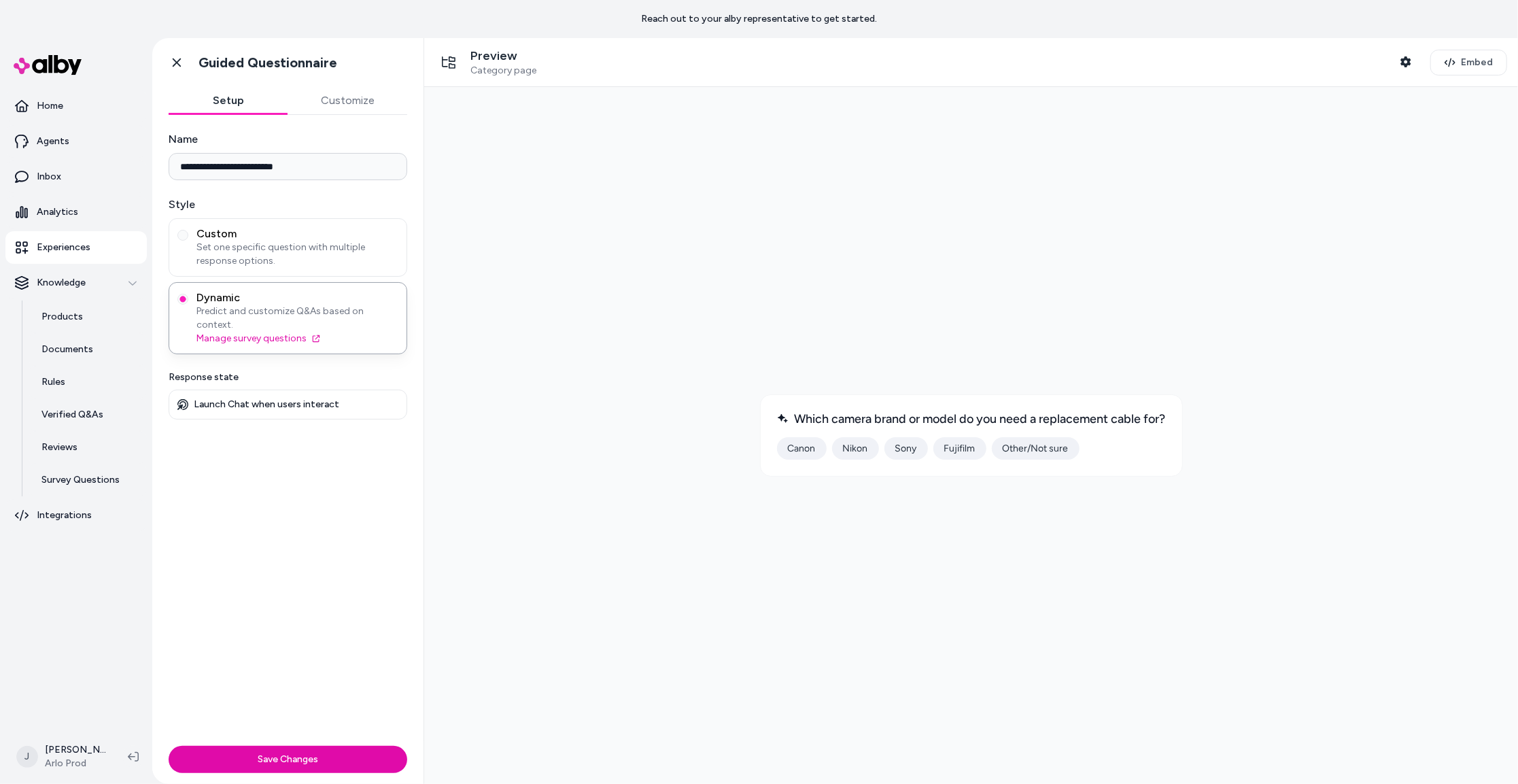
click at [974, 481] on div at bounding box center [970, 435] width 1072 height 675
drag, startPoint x: 828, startPoint y: 344, endPoint x: 688, endPoint y: 344, distance: 140.0
click at [825, 344] on div at bounding box center [970, 435] width 1072 height 675
